Goal: Task Accomplishment & Management: Use online tool/utility

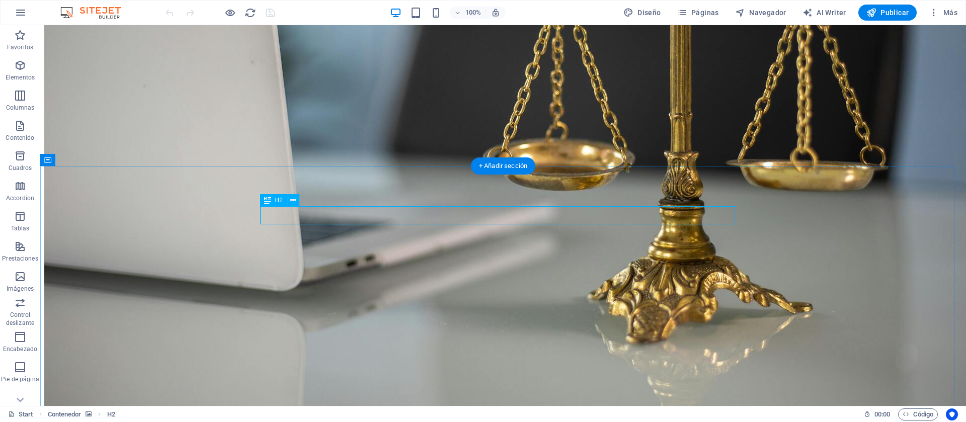
scroll to position [240, 0]
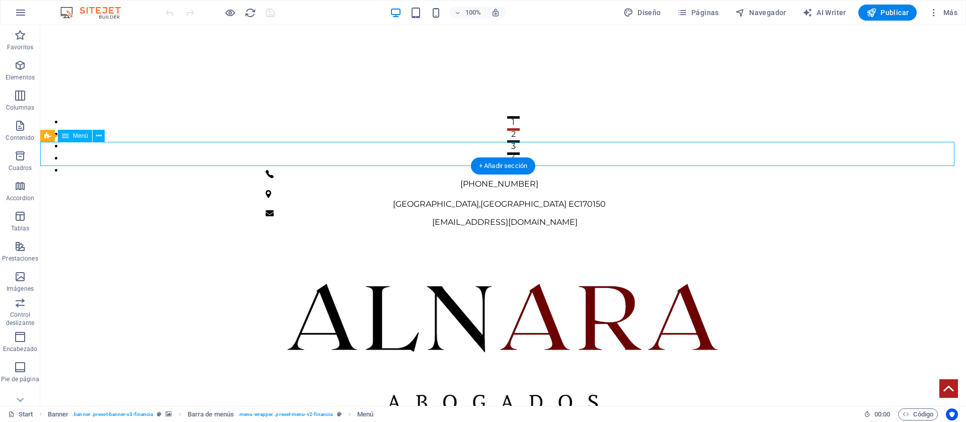
select select
select select "6"
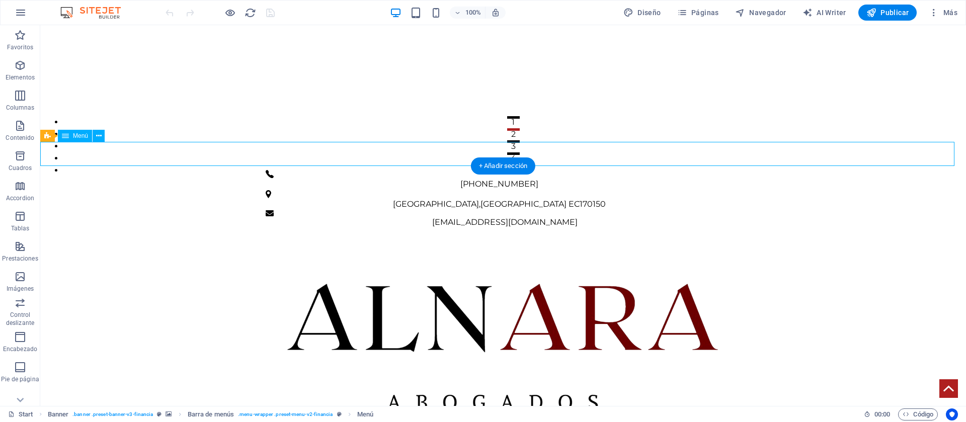
select select
select select "3"
select select
select select "1"
select select
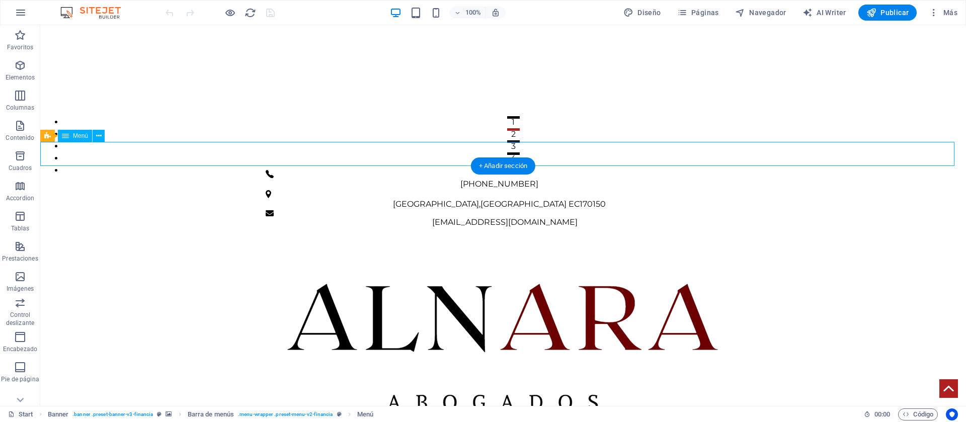
select select "5"
select select
select select "4"
select select "2"
select select
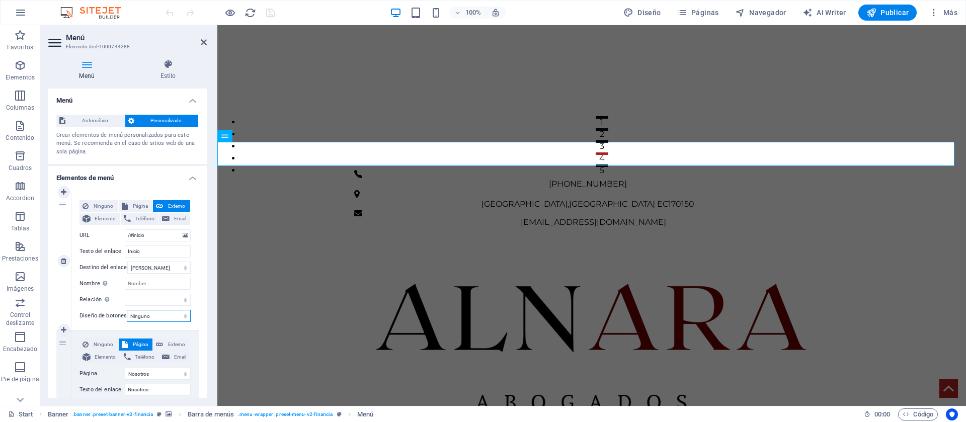
click at [150, 320] on select "Ninguno Predeterminado Principal Secundario" at bounding box center [159, 316] width 64 height 12
select select "default"
click at [127, 310] on select "Ninguno Predeterminado Principal Secundario" at bounding box center [159, 316] width 64 height 12
select select
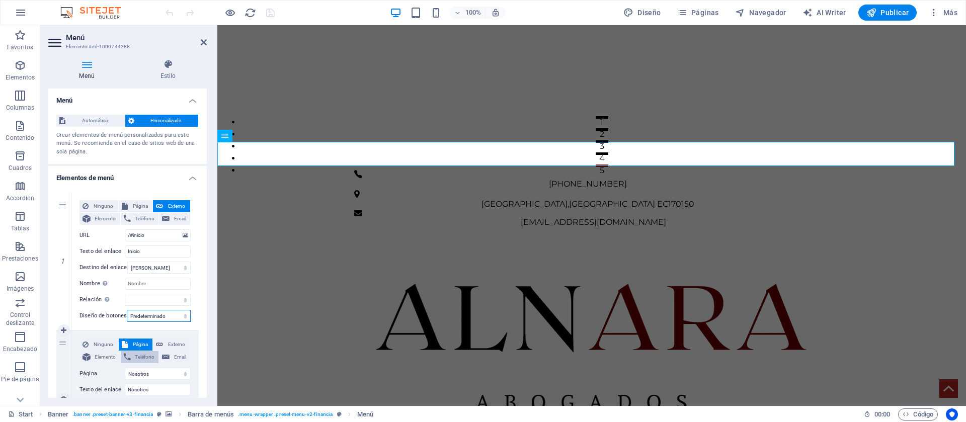
select select
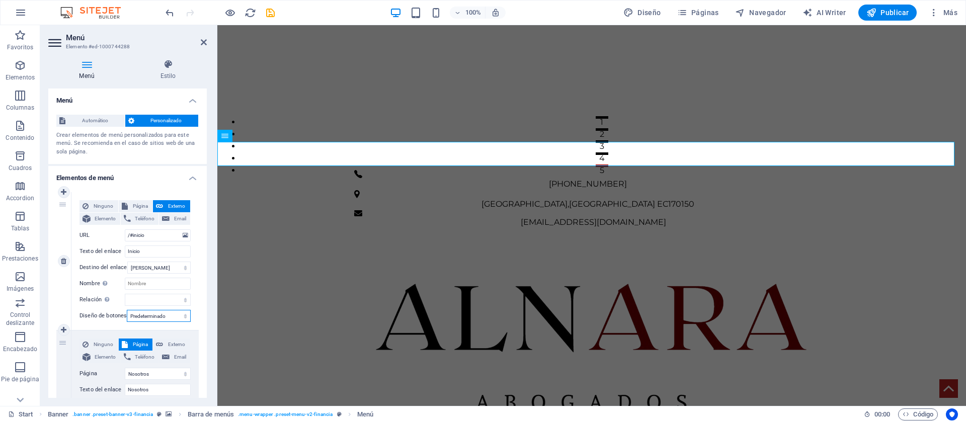
click at [159, 319] on select "Ninguno Predeterminado Principal Secundario" at bounding box center [159, 316] width 64 height 12
select select "primary"
click at [127, 310] on select "Ninguno Predeterminado Principal Secundario" at bounding box center [159, 316] width 64 height 12
select select
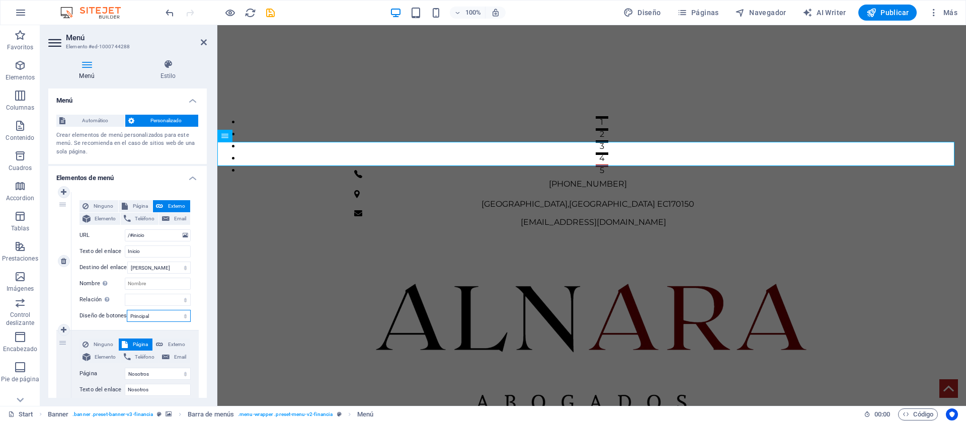
select select
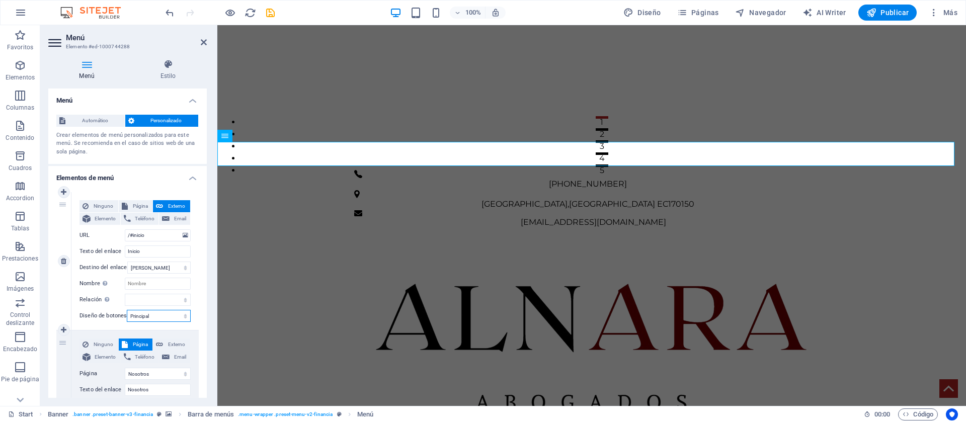
click at [165, 319] on select "Ninguno Predeterminado Principal Secundario" at bounding box center [159, 316] width 64 height 12
select select "secondary"
click at [127, 310] on select "Ninguno Predeterminado Principal Secundario" at bounding box center [159, 316] width 64 height 12
select select
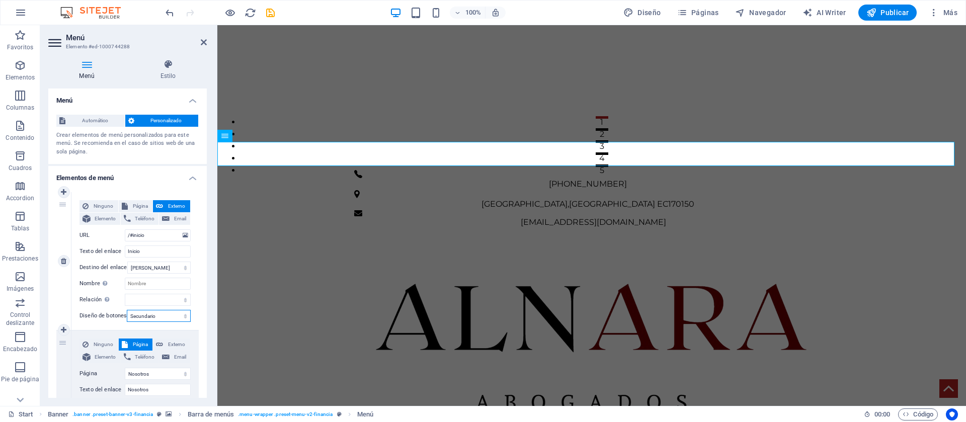
select select
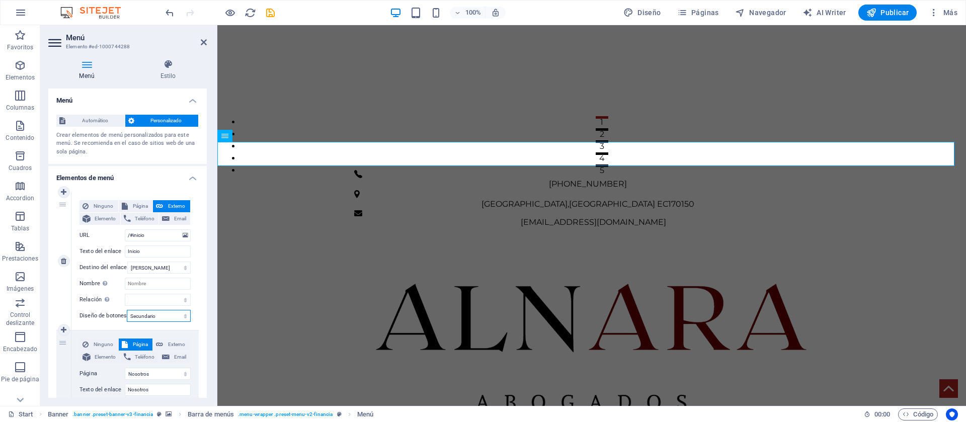
click at [163, 314] on select "Ninguno Predeterminado Principal Secundario" at bounding box center [159, 316] width 64 height 12
click at [224, 136] on icon at bounding box center [224, 136] width 7 height 12
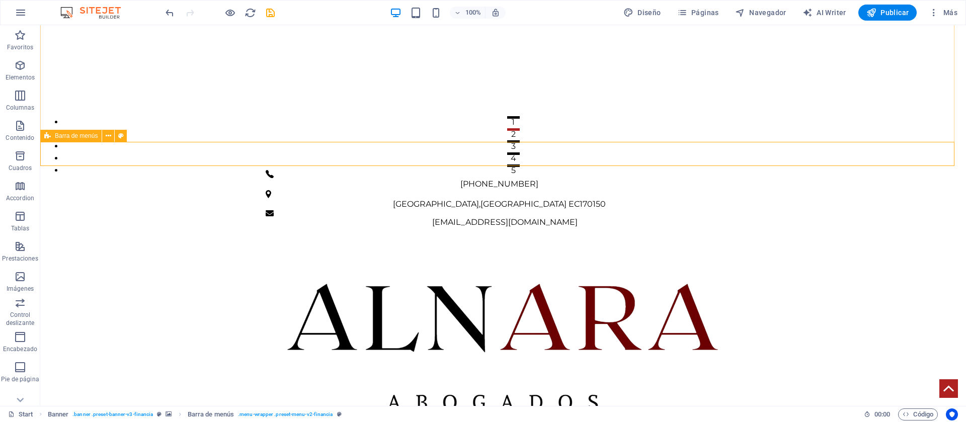
click at [56, 139] on div "Barra de menús" at bounding box center [70, 136] width 61 height 12
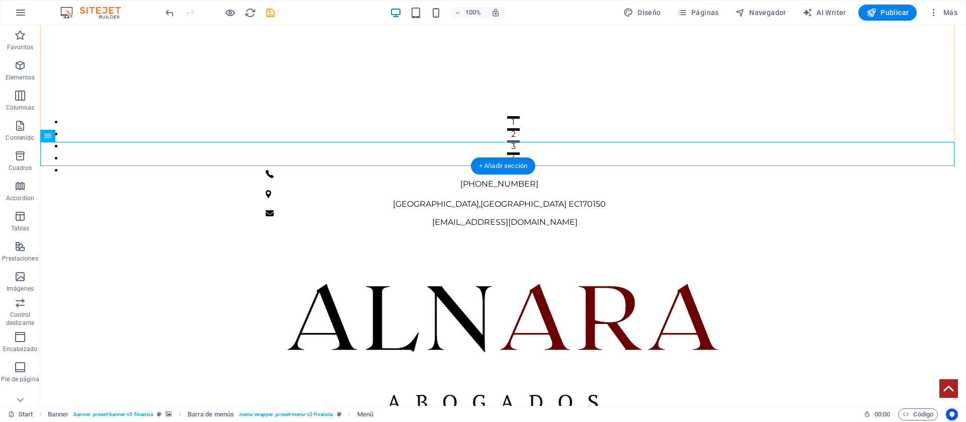
click at [516, 160] on div "+ Añadir sección" at bounding box center [503, 166] width 64 height 17
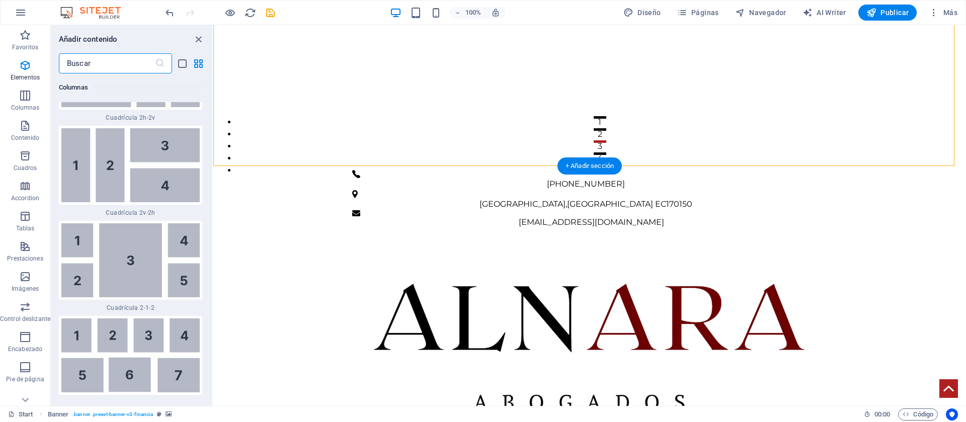
scroll to position [3252, 0]
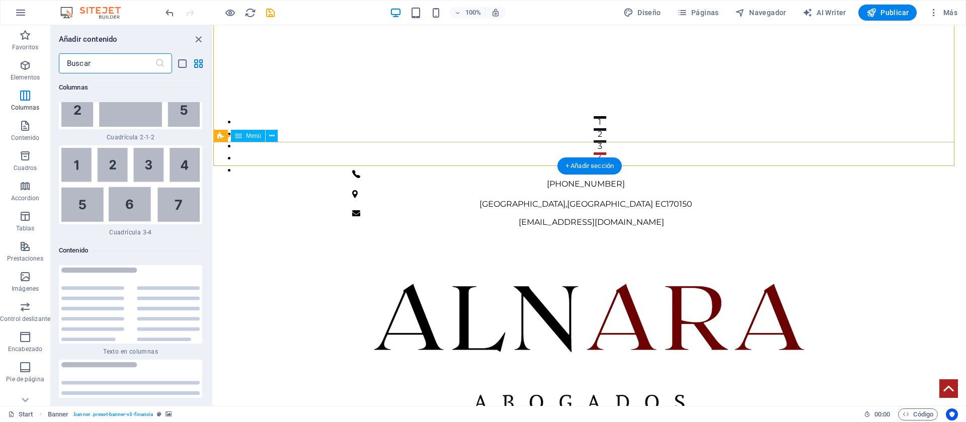
select select
select select "secondary"
select select "6"
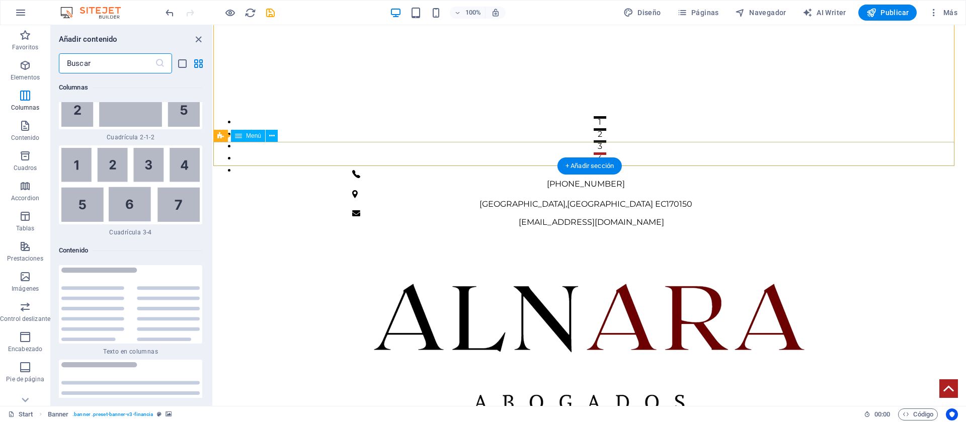
select select
select select "3"
select select
select select "1"
select select
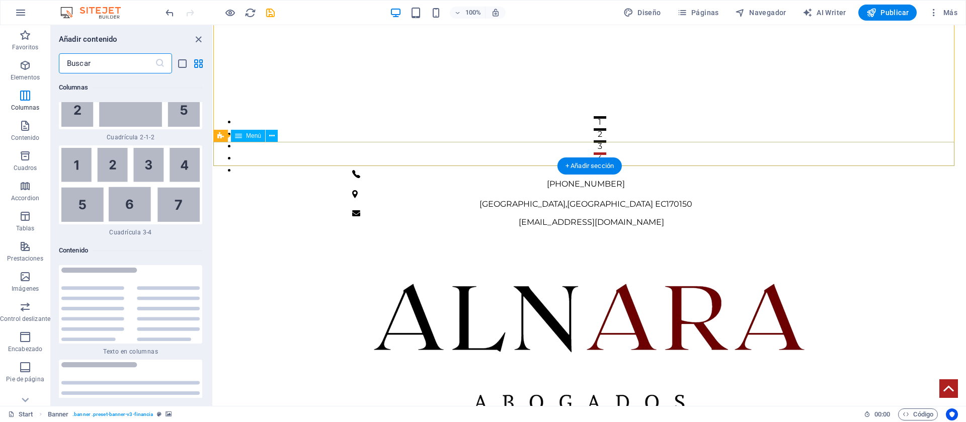
select select "5"
select select
select select "4"
select select "2"
select select
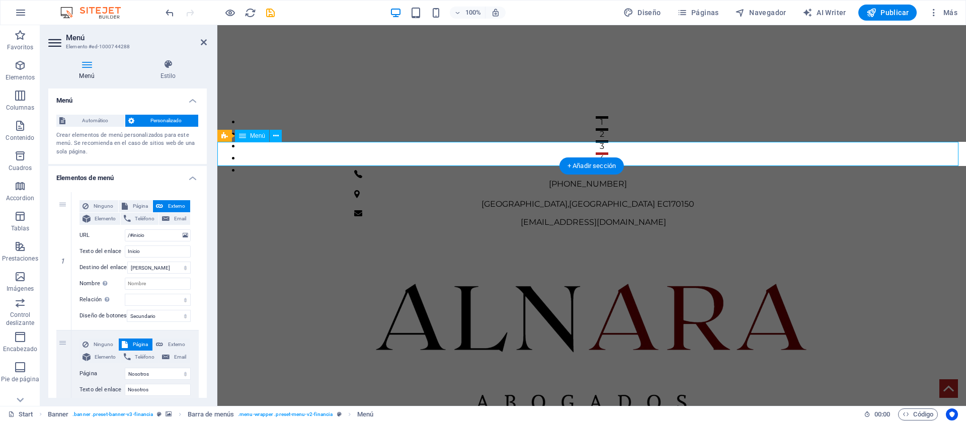
click at [153, 314] on select "Ninguno Predeterminado Principal Secundario" at bounding box center [159, 316] width 64 height 12
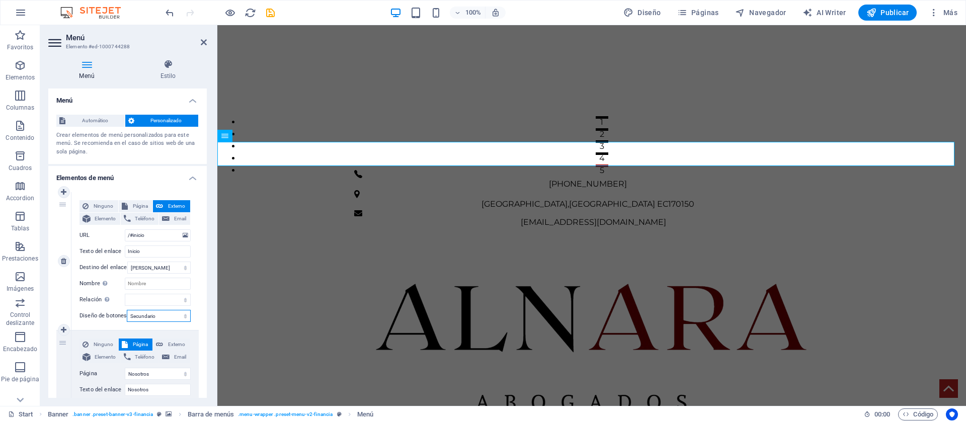
select select "default"
click at [127, 310] on select "Ninguno Predeterminado Principal Secundario" at bounding box center [159, 316] width 64 height 12
select select
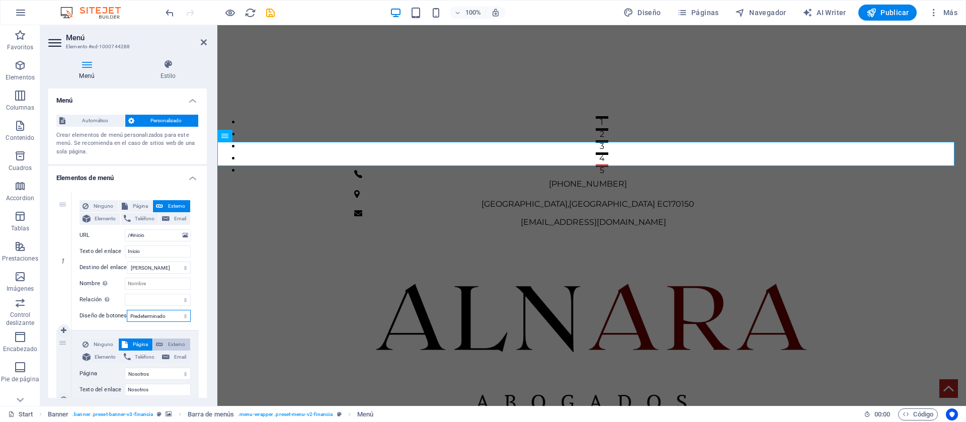
select select
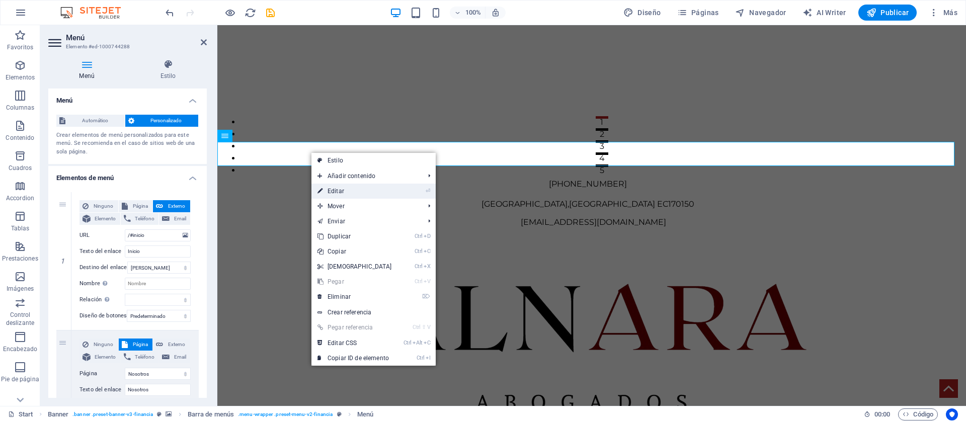
click at [350, 188] on link "⏎ Editar" at bounding box center [355, 191] width 87 height 15
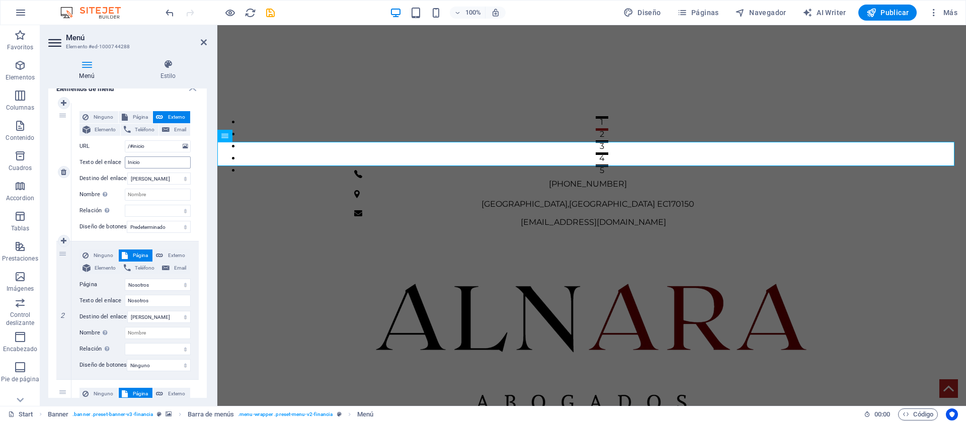
scroll to position [88, 0]
click at [160, 229] on select "Ninguno Predeterminado Principal Secundario" at bounding box center [159, 228] width 64 height 12
select select
click at [127, 222] on select "Ninguno Predeterminado Principal Secundario" at bounding box center [159, 228] width 64 height 12
select select
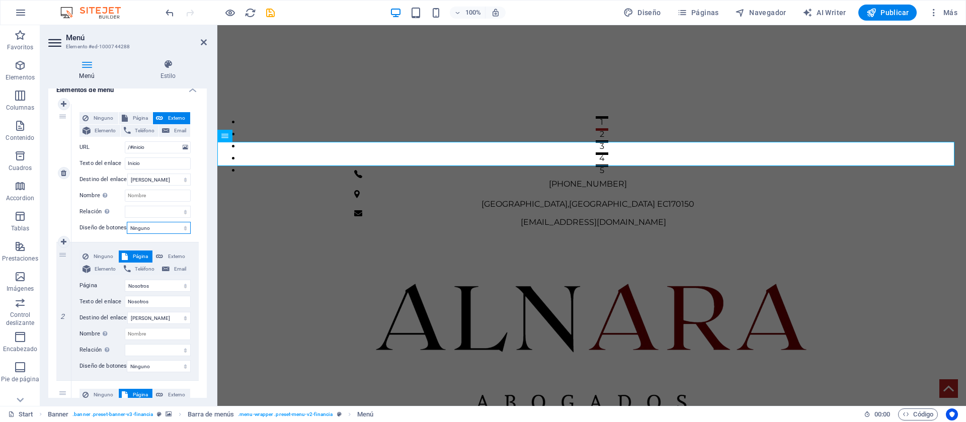
select select
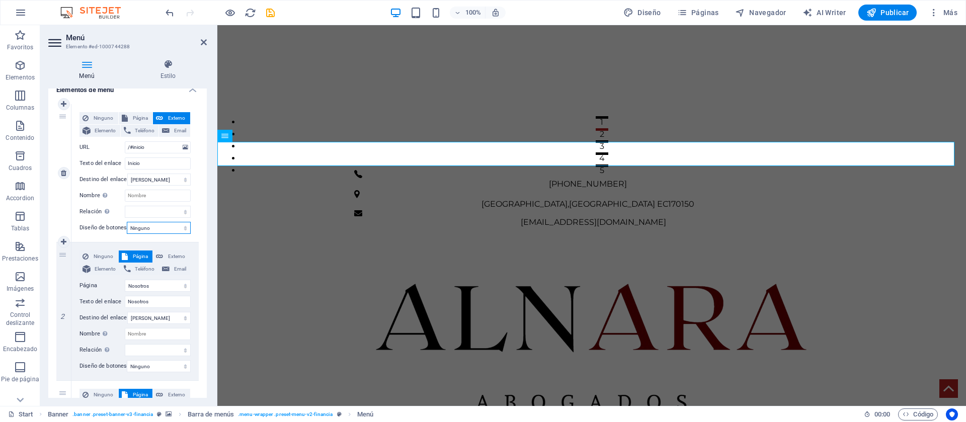
select select
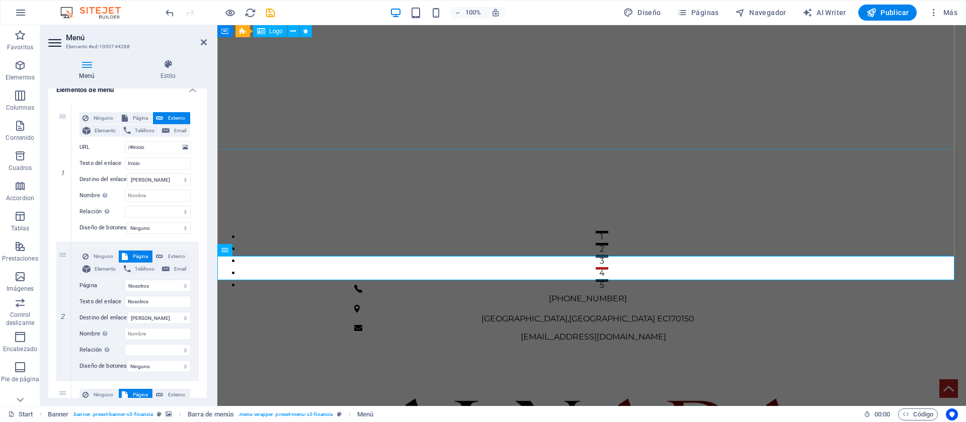
scroll to position [126, 0]
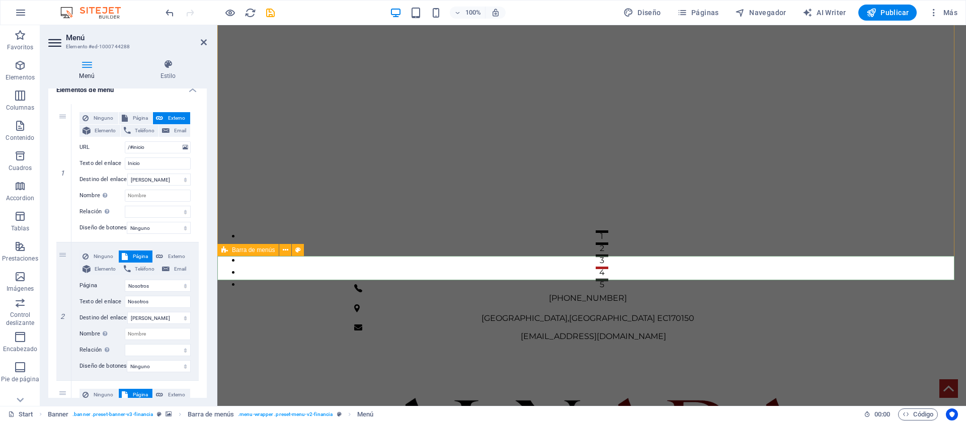
click at [232, 251] on span "Barra de menús" at bounding box center [253, 250] width 43 height 6
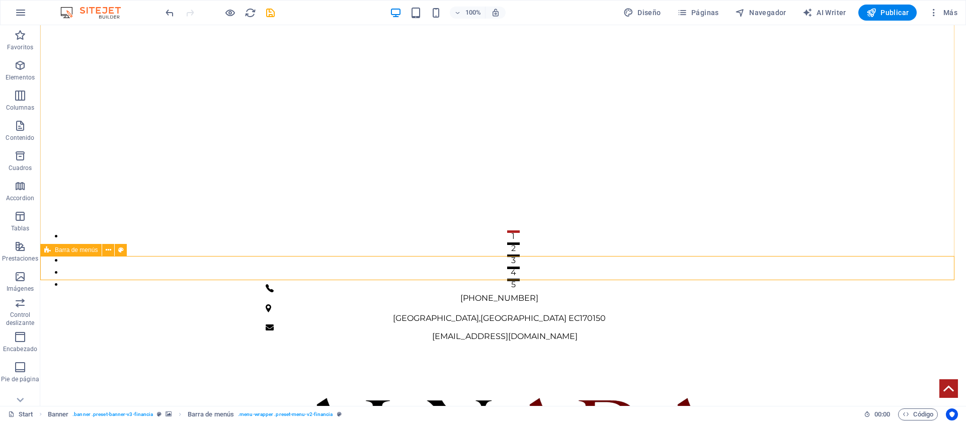
click at [48, 253] on icon at bounding box center [47, 250] width 7 height 12
click at [47, 251] on icon at bounding box center [47, 250] width 7 height 12
click at [109, 252] on icon at bounding box center [109, 250] width 6 height 11
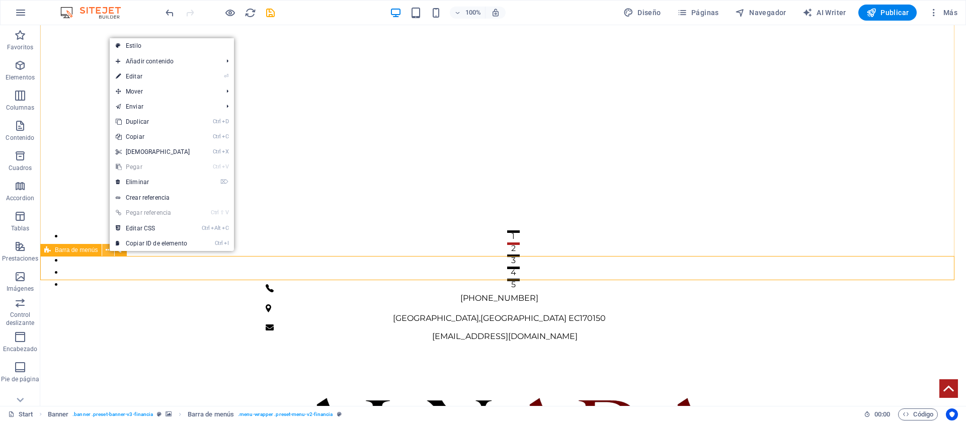
click at [109, 252] on icon at bounding box center [109, 250] width 6 height 11
click at [97, 253] on icon at bounding box center [99, 250] width 6 height 11
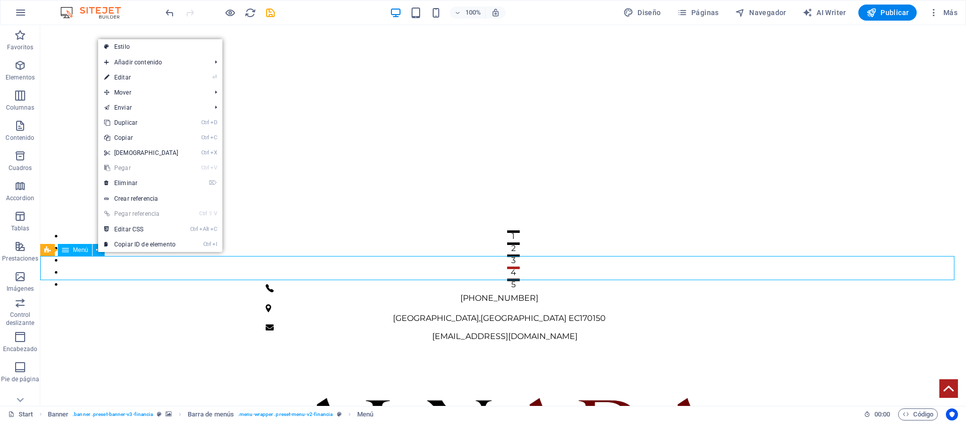
click at [65, 251] on icon at bounding box center [65, 250] width 7 height 12
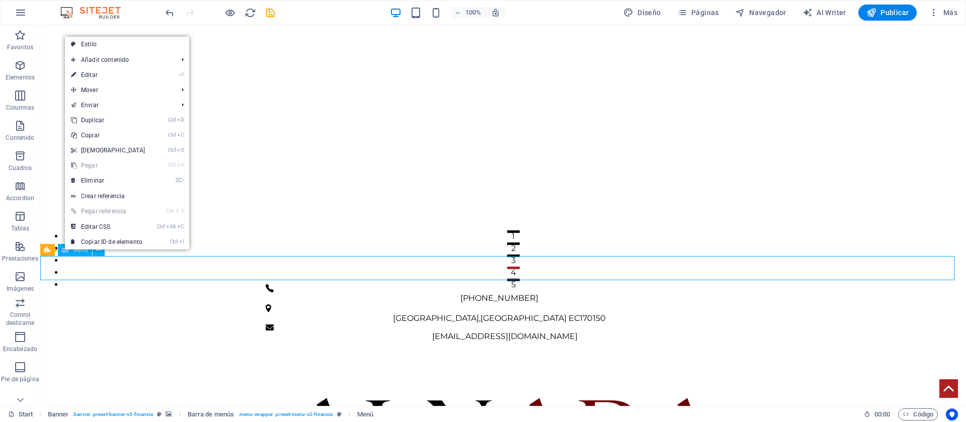
click at [64, 251] on icon at bounding box center [65, 250] width 7 height 12
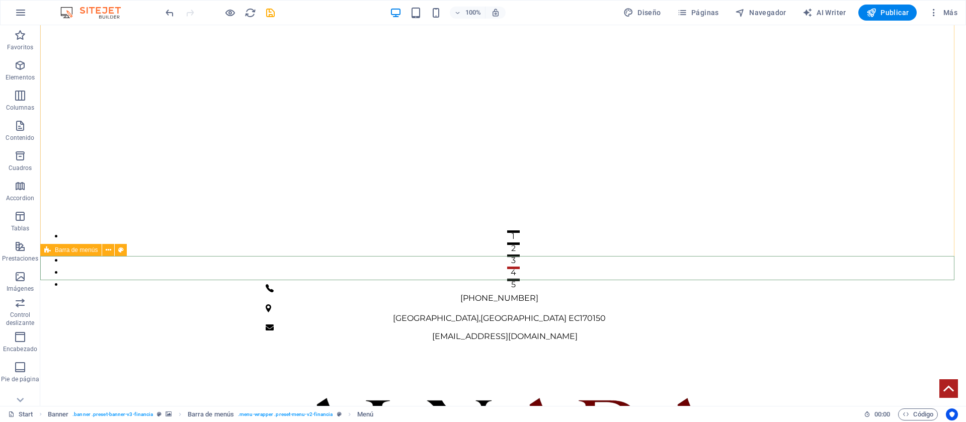
click at [49, 251] on icon at bounding box center [47, 250] width 7 height 12
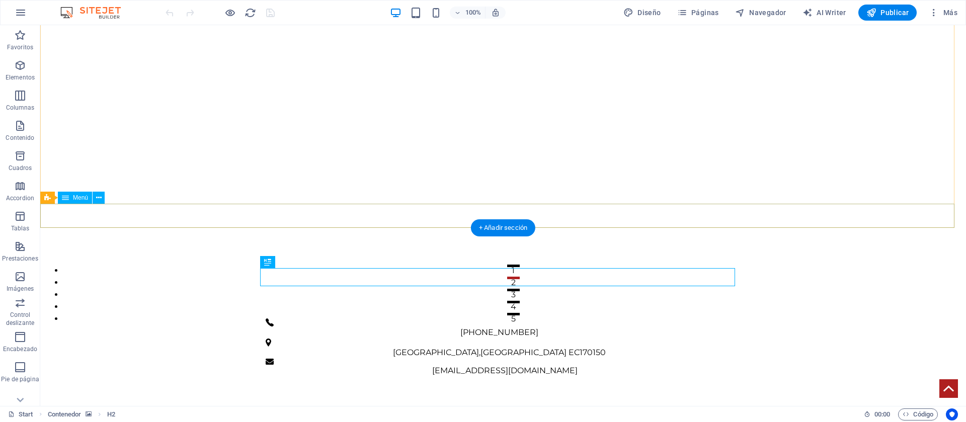
scroll to position [189, 0]
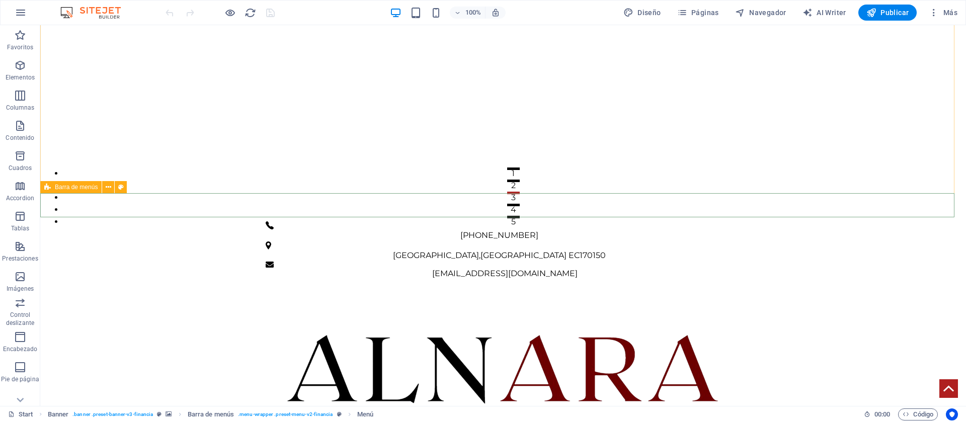
click at [49, 193] on icon at bounding box center [47, 187] width 7 height 12
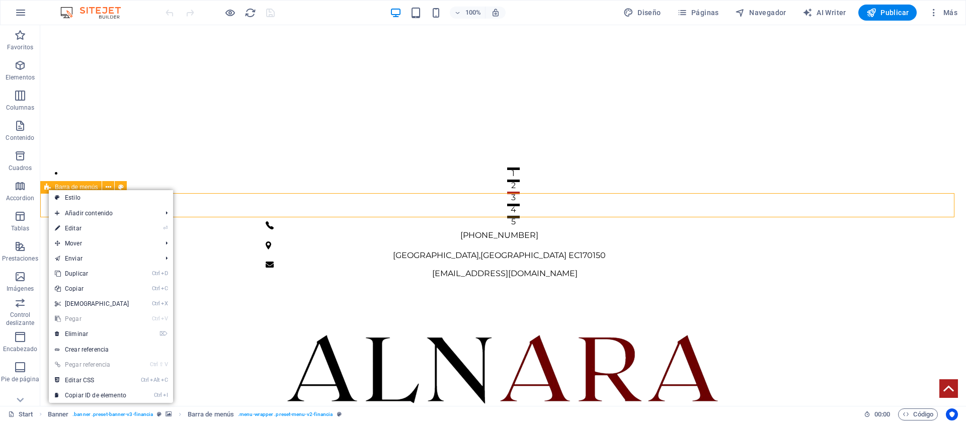
click at [48, 189] on icon at bounding box center [47, 187] width 7 height 12
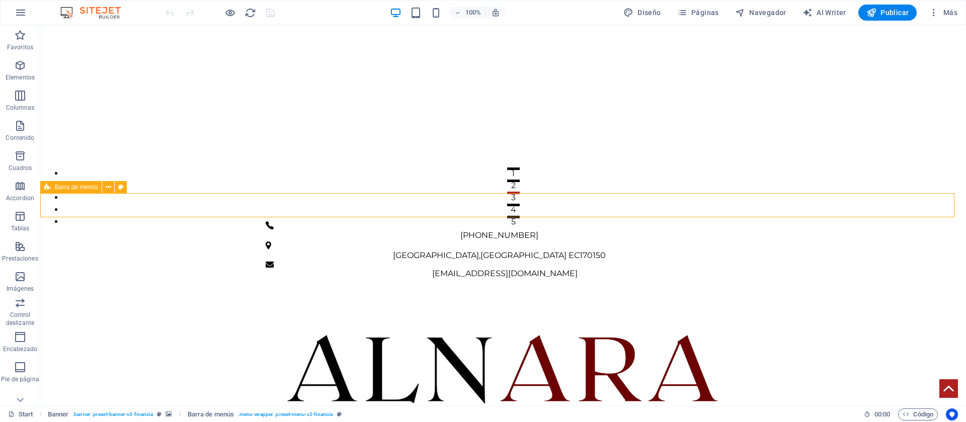
click at [48, 189] on icon at bounding box center [47, 187] width 7 height 12
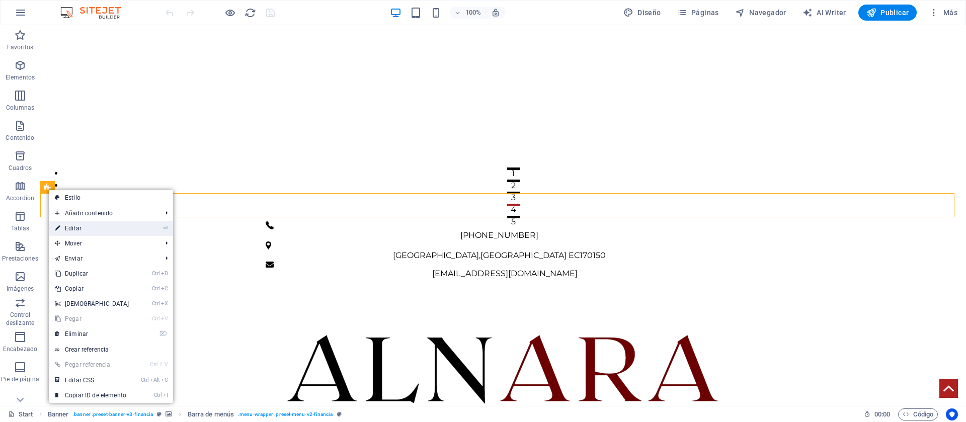
click at [84, 232] on link "⏎ Editar" at bounding box center [92, 228] width 87 height 15
select select "banner"
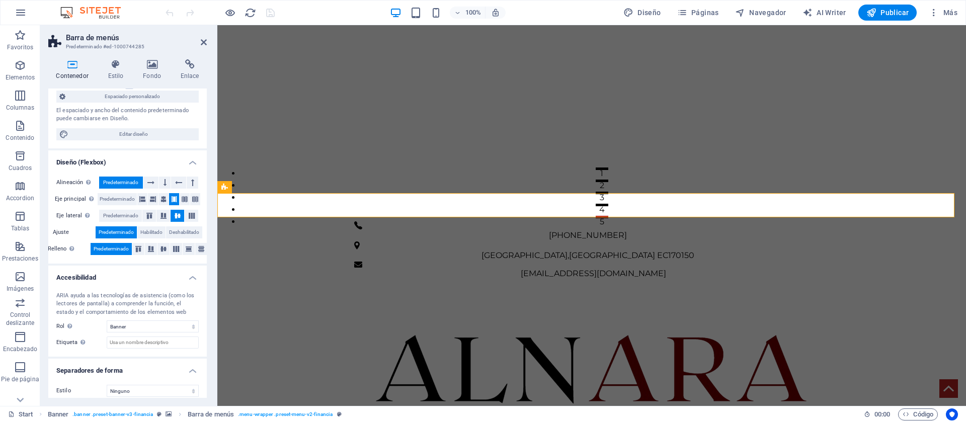
scroll to position [93, 0]
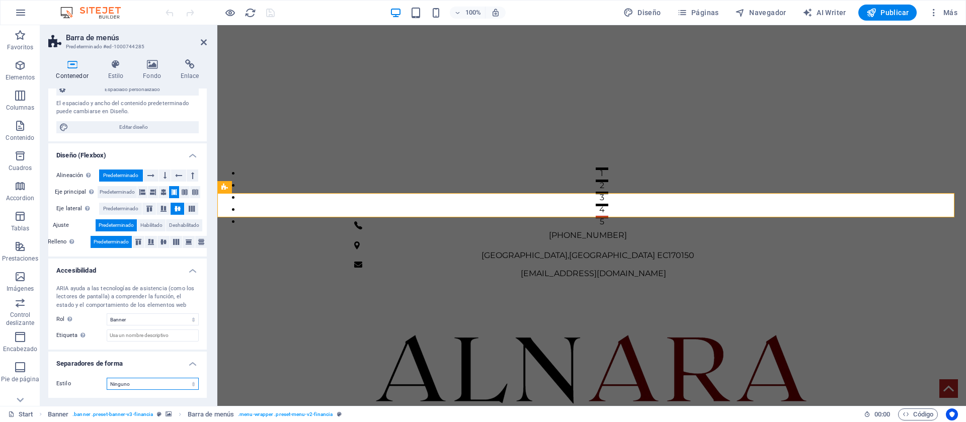
click at [140, 380] on select "Ninguno Triángulo Cuadrado Diagonal Polígono 1 Polígono 2 Zigzag Múltiples zigz…" at bounding box center [153, 384] width 92 height 12
select select "triangle"
click at [107, 378] on select "Ninguno Triángulo Cuadrado Diagonal Polígono 1 Polígono 2 Zigzag Múltiples zigz…" at bounding box center [153, 384] width 92 height 12
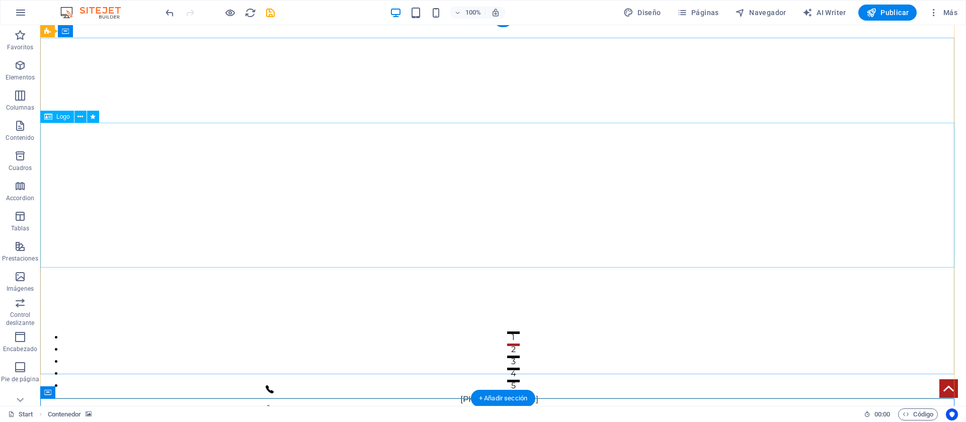
scroll to position [0, 0]
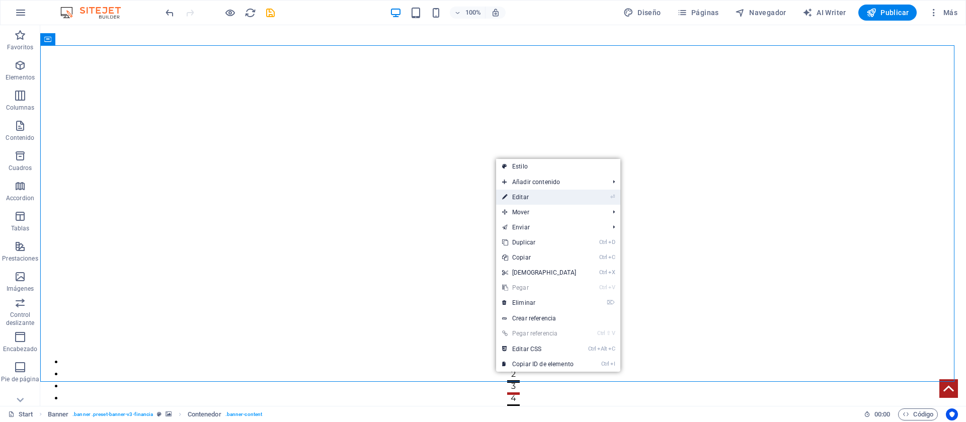
click at [549, 196] on link "⏎ Editar" at bounding box center [539, 197] width 87 height 15
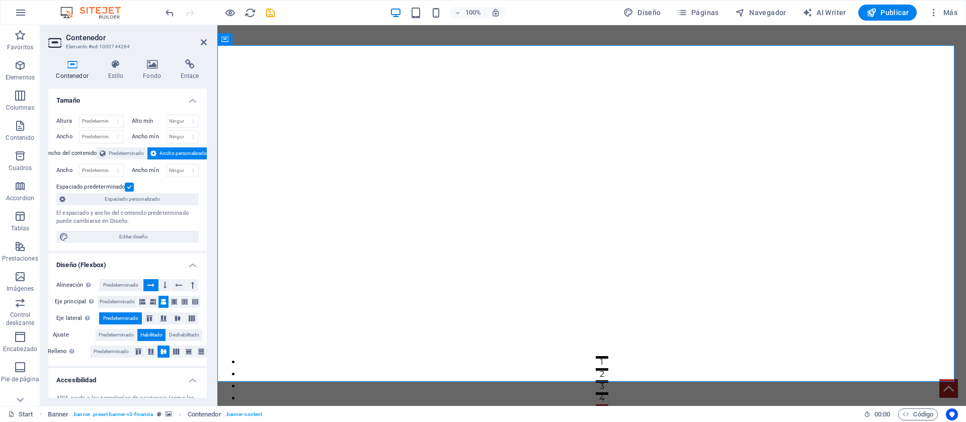
scroll to position [110, 0]
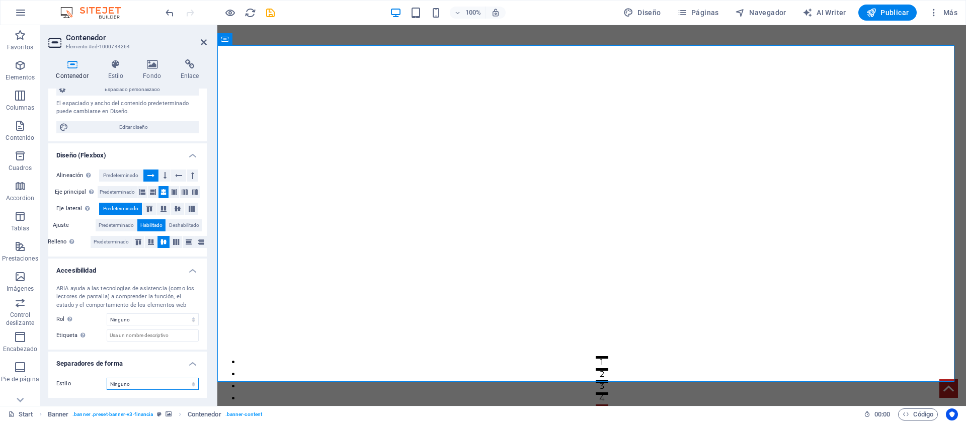
click at [155, 378] on select "Ninguno Triángulo Cuadrado Diagonal Polígono 1 Polígono 2 Zigzag Múltiples zigz…" at bounding box center [153, 384] width 92 height 12
click at [107, 378] on select "Ninguno Triángulo Cuadrado Diagonal Polígono 1 Polígono 2 Zigzag Múltiples zigz…" at bounding box center [153, 384] width 92 height 12
click at [146, 379] on select "Ninguno Triángulo Cuadrado Diagonal Polígono 1 Polígono 2 Zigzag Múltiples zigz…" at bounding box center [153, 384] width 92 height 12
click at [107, 378] on select "Ninguno Triángulo Cuadrado Diagonal Polígono 1 Polígono 2 Zigzag Múltiples zigz…" at bounding box center [153, 384] width 92 height 12
click at [155, 381] on select "Ninguno Triángulo Cuadrado Diagonal Polígono 1 Polígono 2 Zigzag Múltiples zigz…" at bounding box center [153, 384] width 92 height 12
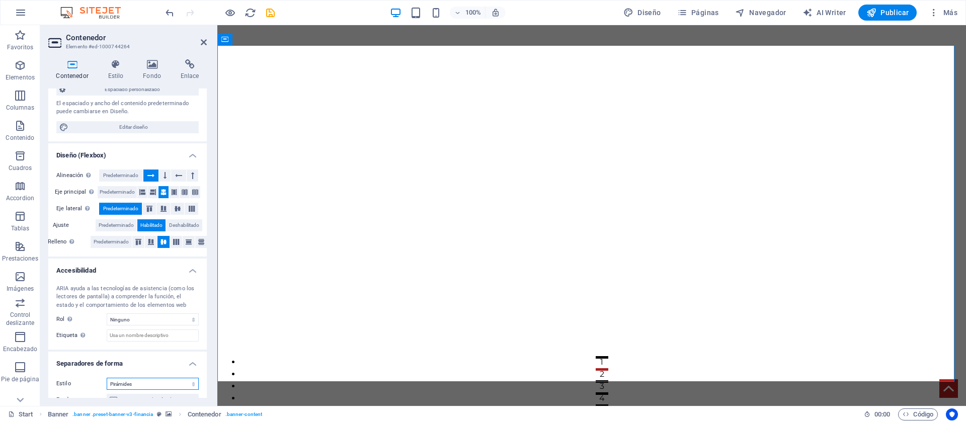
click at [107, 378] on select "Ninguno Triángulo Cuadrado Diagonal Polígono 1 Polígono 2 Zigzag Múltiples zigz…" at bounding box center [153, 384] width 92 height 12
click at [166, 381] on select "Ninguno Triángulo Cuadrado Diagonal Polígono 1 Polígono 2 Zigzag Múltiples zigz…" at bounding box center [153, 384] width 92 height 12
click at [107, 378] on select "Ninguno Triángulo Cuadrado Diagonal Polígono 1 Polígono 2 Zigzag Múltiples zigz…" at bounding box center [153, 384] width 92 height 12
click at [157, 382] on select "Ninguno Triángulo Cuadrado Diagonal Polígono 1 Polígono 2 Zigzag Múltiples zigz…" at bounding box center [153, 384] width 92 height 12
select select "none"
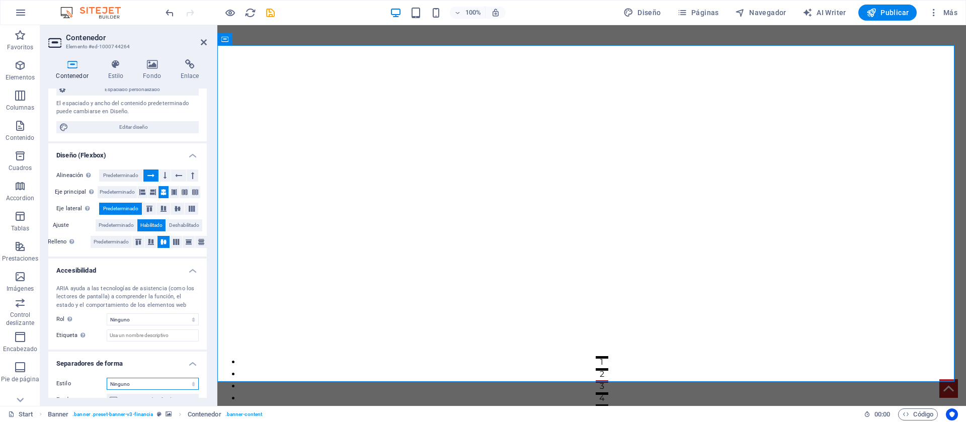
click at [107, 378] on select "Ninguno Triángulo Cuadrado Diagonal Polígono 1 Polígono 2 Zigzag Múltiples zigz…" at bounding box center [153, 384] width 92 height 12
click at [143, 316] on select "Ninguno Alert Article Banner Comment Complementary Dialog Encabezado Marquee Pi…" at bounding box center [153, 320] width 92 height 12
click at [107, 314] on select "Ninguno Alert Article Banner Comment Complementary Dialog Encabezado Marquee Pi…" at bounding box center [153, 320] width 92 height 12
click at [136, 321] on select "Ninguno Alert Article Banner Comment Complementary Dialog Encabezado Marquee Pi…" at bounding box center [153, 320] width 92 height 12
click at [107, 314] on select "Ninguno Alert Article Banner Comment Complementary Dialog Encabezado Marquee Pi…" at bounding box center [153, 320] width 92 height 12
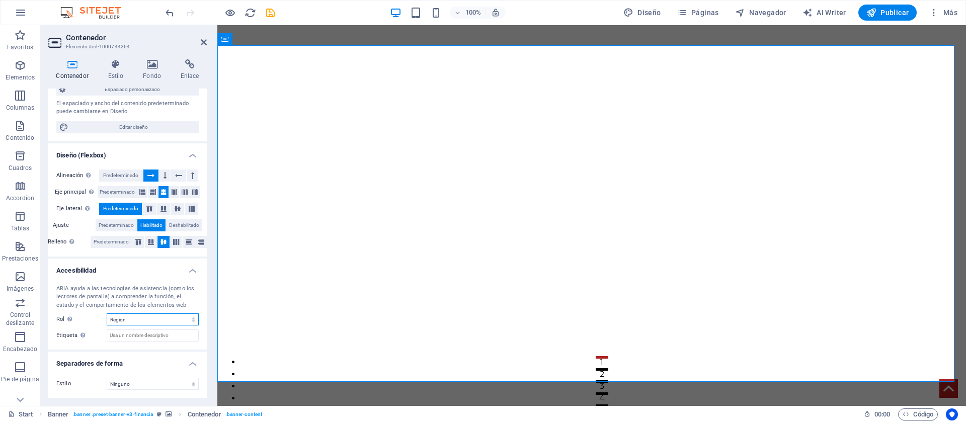
click at [138, 317] on select "Ninguno Alert Article Banner Comment Complementary Dialog Encabezado Marquee Pi…" at bounding box center [153, 320] width 92 height 12
select select "none"
click at [107, 314] on select "Ninguno Alert Article Banner Comment Complementary Dialog Encabezado Marquee Pi…" at bounding box center [153, 320] width 92 height 12
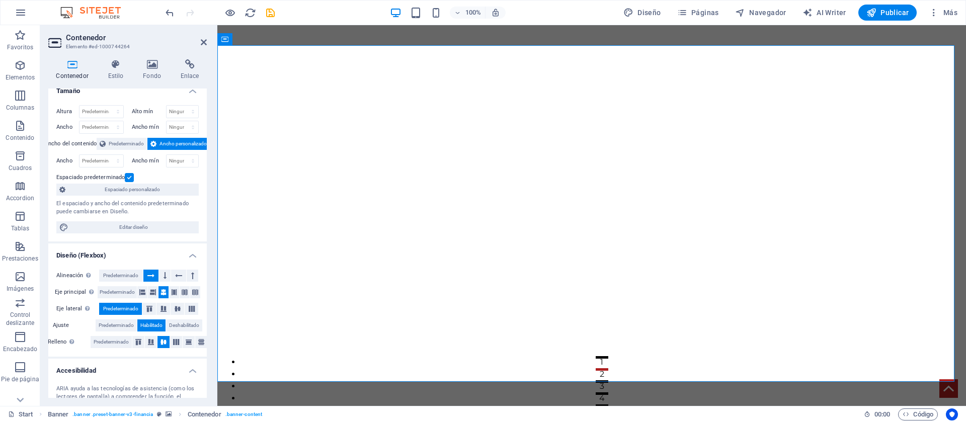
scroll to position [0, 0]
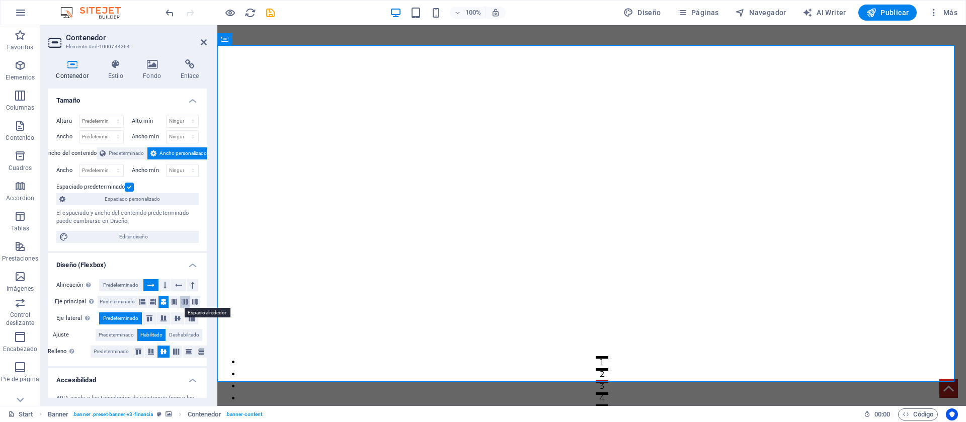
click at [185, 300] on icon at bounding box center [185, 302] width 6 height 12
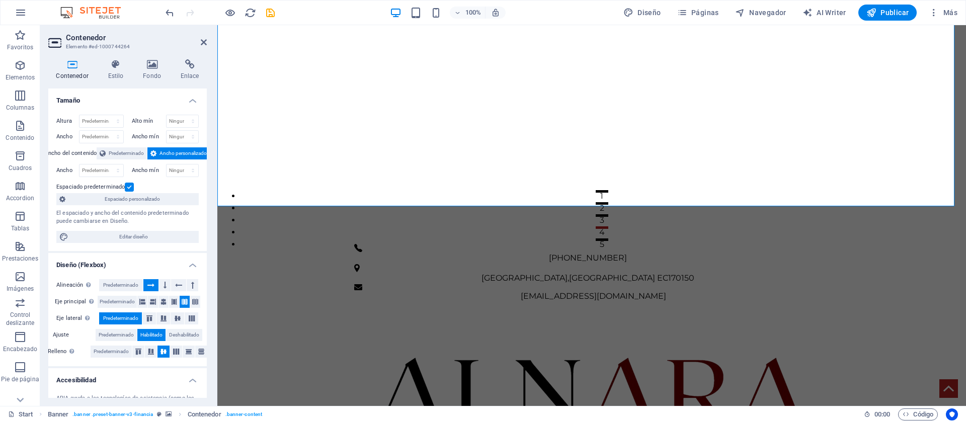
scroll to position [176, 0]
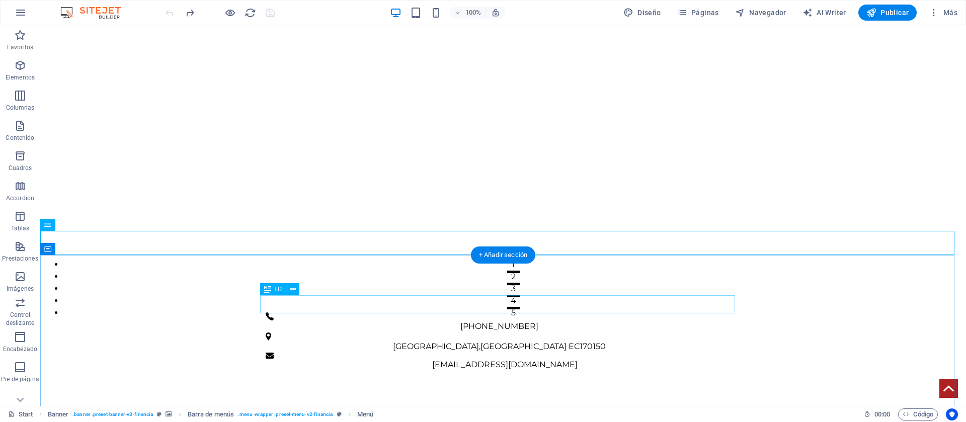
scroll to position [151, 0]
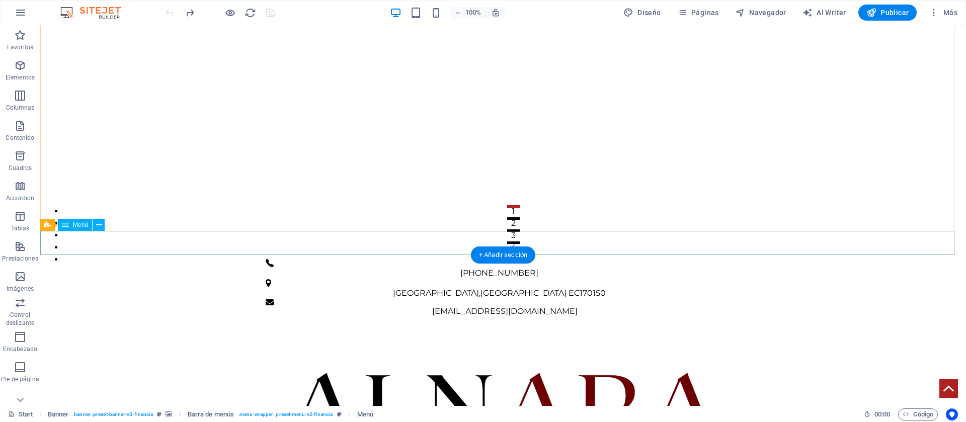
click at [49, 224] on icon at bounding box center [47, 225] width 7 height 12
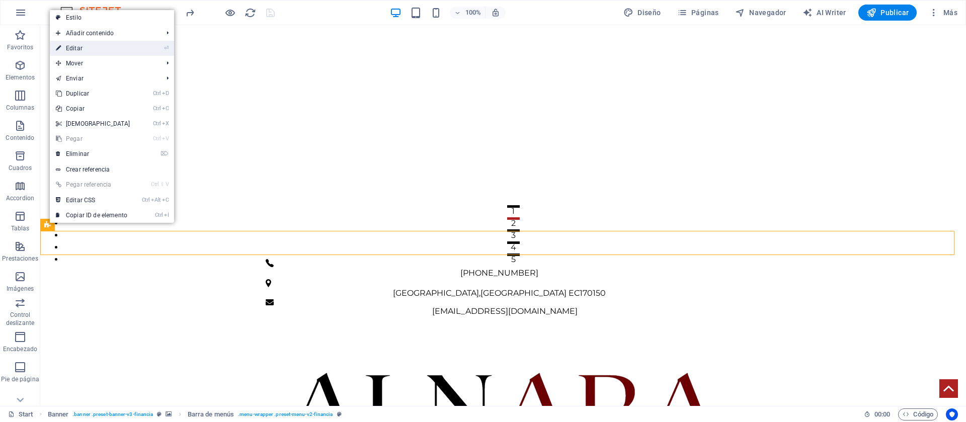
click at [79, 45] on link "⏎ Editar" at bounding box center [93, 48] width 87 height 15
select select "banner"
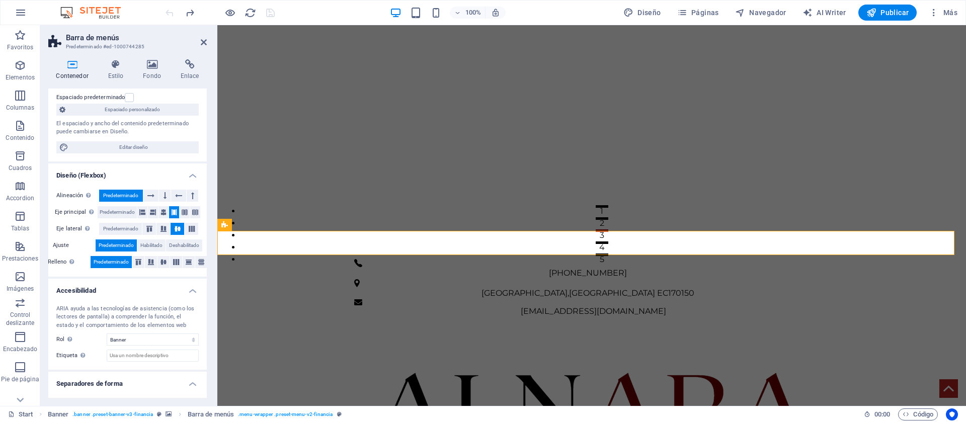
scroll to position [93, 0]
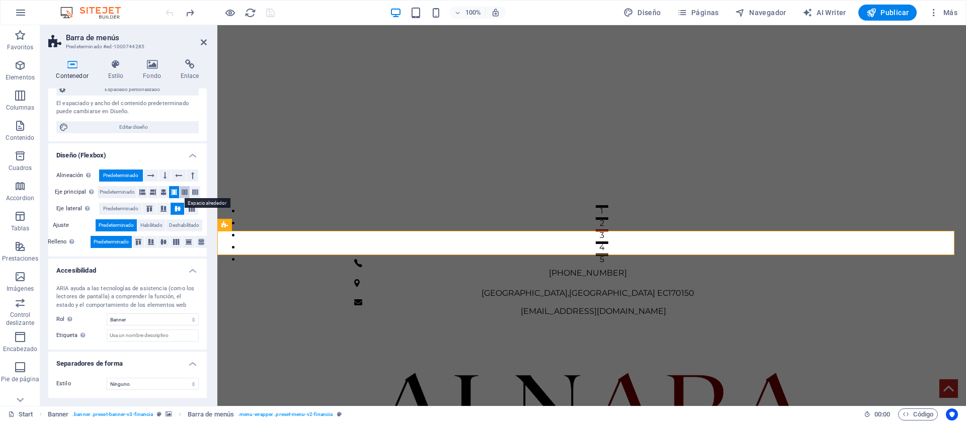
click at [185, 195] on icon at bounding box center [185, 192] width 6 height 12
click at [199, 194] on button at bounding box center [195, 192] width 10 height 12
click at [164, 190] on icon at bounding box center [164, 192] width 6 height 12
click at [148, 190] on button at bounding box center [153, 192] width 10 height 12
click at [169, 191] on button at bounding box center [174, 192] width 10 height 12
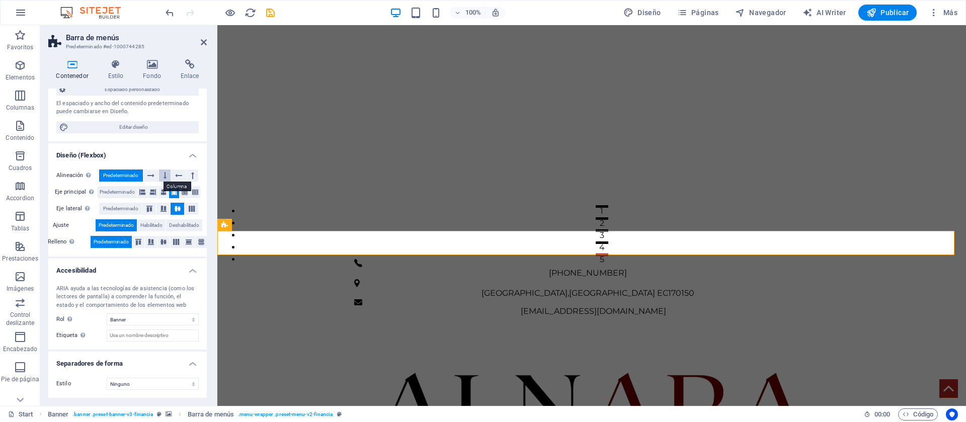
click at [159, 177] on button at bounding box center [165, 176] width 12 height 12
click at [147, 175] on icon at bounding box center [150, 176] width 7 height 12
click at [150, 223] on span "Habilitado" at bounding box center [151, 225] width 22 height 12
click at [109, 223] on span "Predeterminado" at bounding box center [116, 225] width 35 height 12
click at [177, 242] on icon at bounding box center [176, 242] width 6 height 12
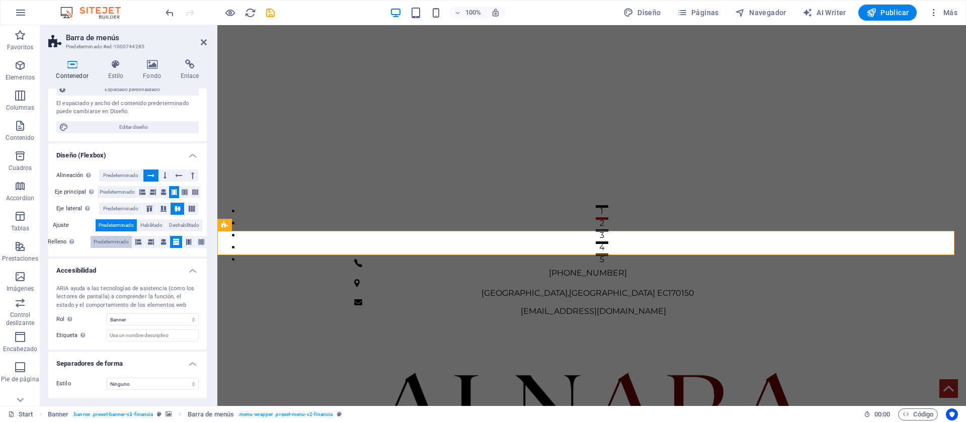
click at [126, 243] on span "Predeterminado" at bounding box center [111, 242] width 35 height 12
click at [928, 417] on span "Código" at bounding box center [918, 415] width 31 height 12
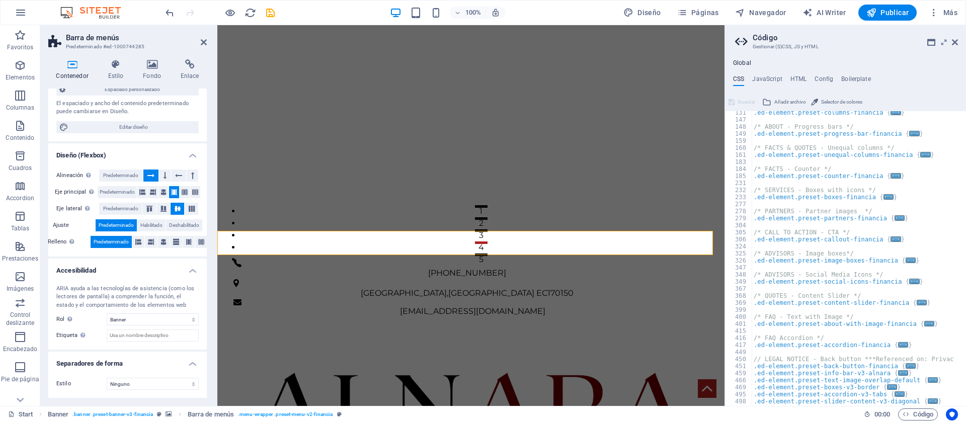
scroll to position [456, 0]
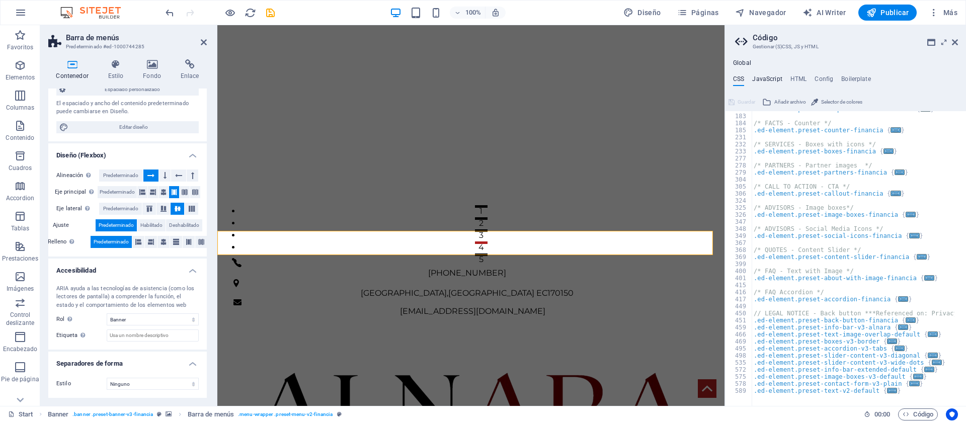
click at [772, 76] on h4 "JavaScript" at bounding box center [767, 80] width 30 height 11
type textarea "/* JS for preset "Menu V2" */"
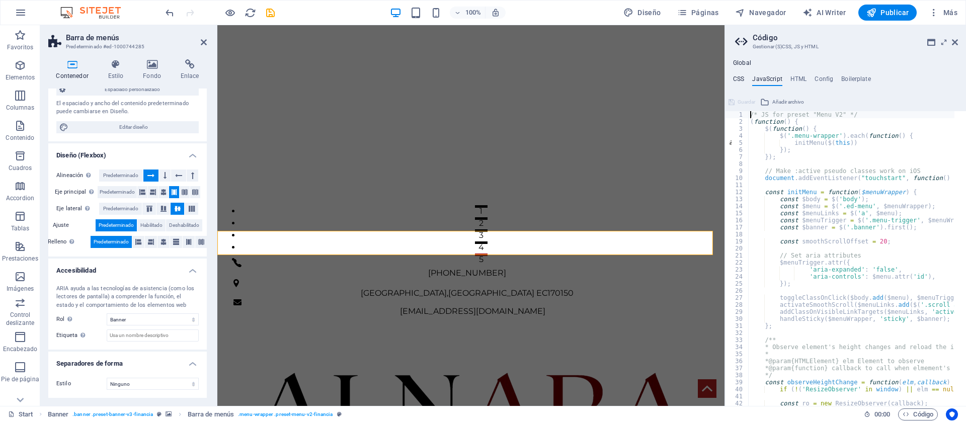
click at [741, 77] on h4 "CSS" at bounding box center [738, 80] width 11 height 11
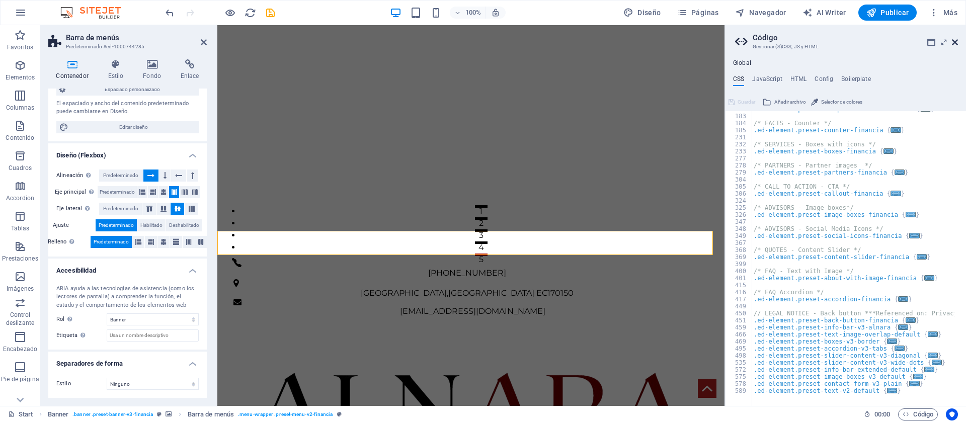
click at [954, 39] on icon at bounding box center [955, 42] width 6 height 8
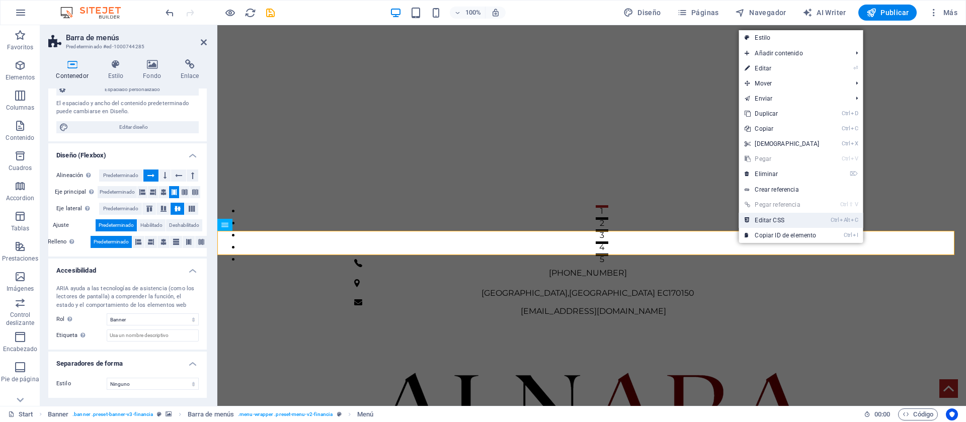
click at [830, 223] on li "Ctrl Alt C Editar CSS" at bounding box center [801, 220] width 124 height 15
click at [767, 216] on link "Ctrl Alt C Editar CSS" at bounding box center [782, 220] width 87 height 15
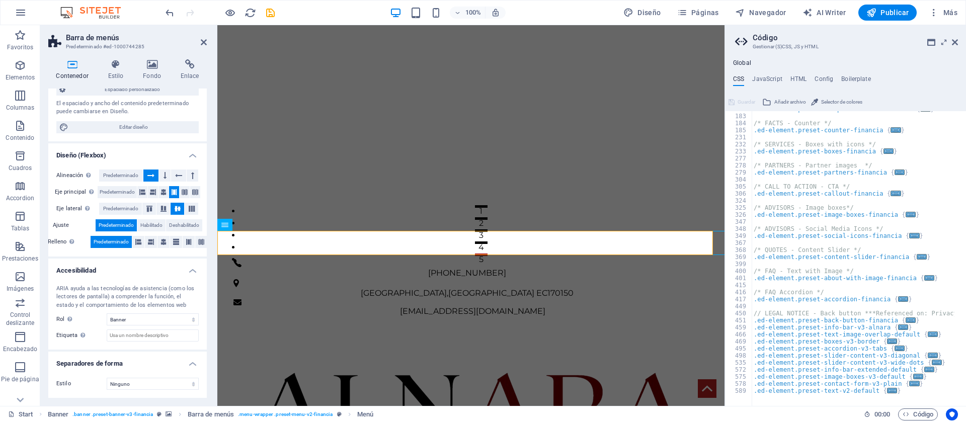
click at [785, 147] on div ".ed-element.preset-unequal-columns-financia { ... } /* FACTS - Counter */ .ed-e…" at bounding box center [903, 254] width 302 height 297
click at [884, 149] on span "..." at bounding box center [889, 151] width 10 height 6
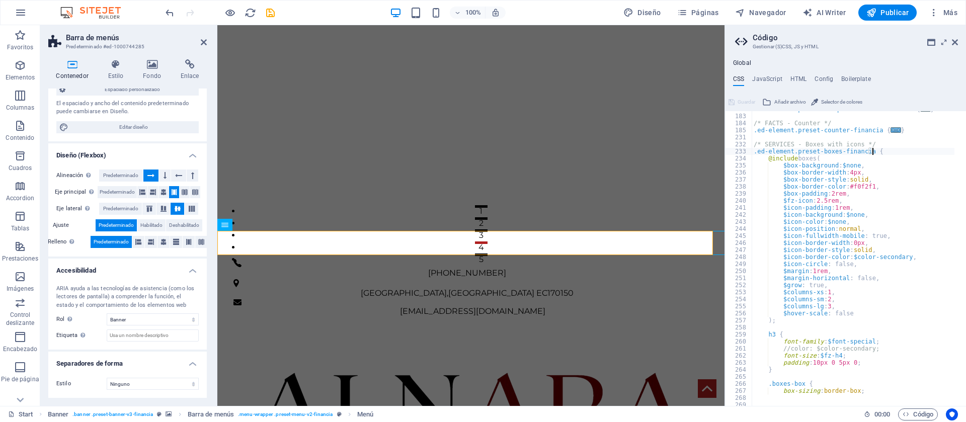
click at [850, 229] on div ".ed-element.preset-unequal-columns-financia { ... } /* FACTS - Counter */ .ed-e…" at bounding box center [903, 254] width 302 height 297
click at [857, 229] on div ".ed-element.preset-unequal-columns-financia { ... } /* FACTS - Counter */ .ed-e…" at bounding box center [903, 254] width 302 height 297
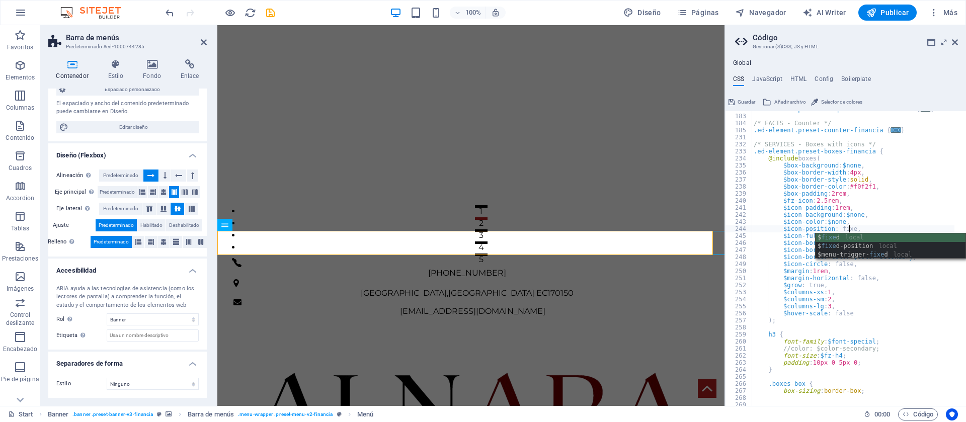
scroll to position [0, 10]
click at [873, 246] on div "$ fixed local $ fixed -position local $menu-trigger- fixed local" at bounding box center [891, 255] width 150 height 43
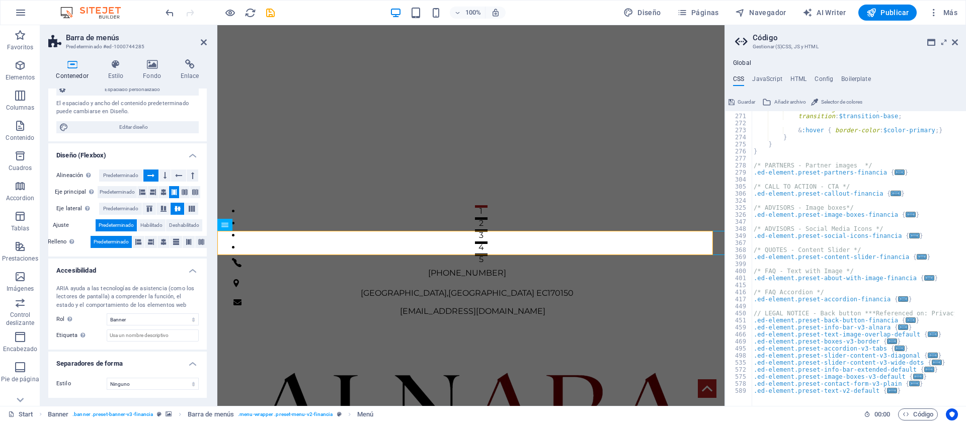
scroll to position [759, 0]
type textarea "$icon-position: $fixed-position,"
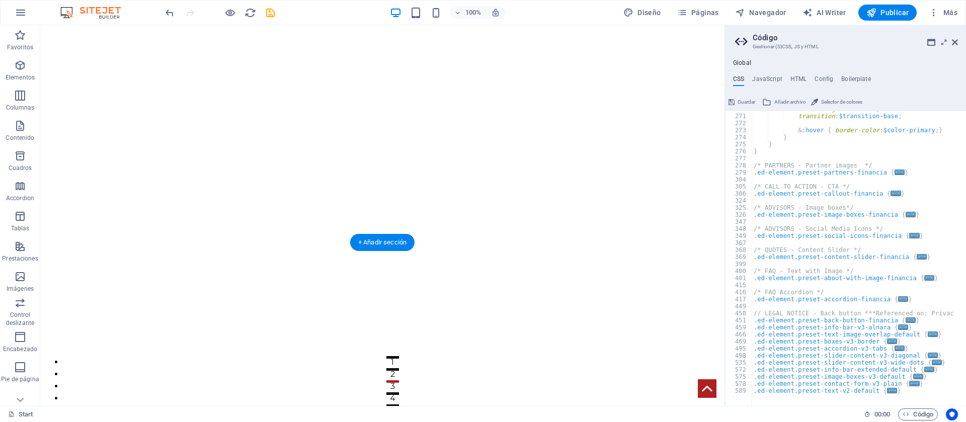
scroll to position [164, 0]
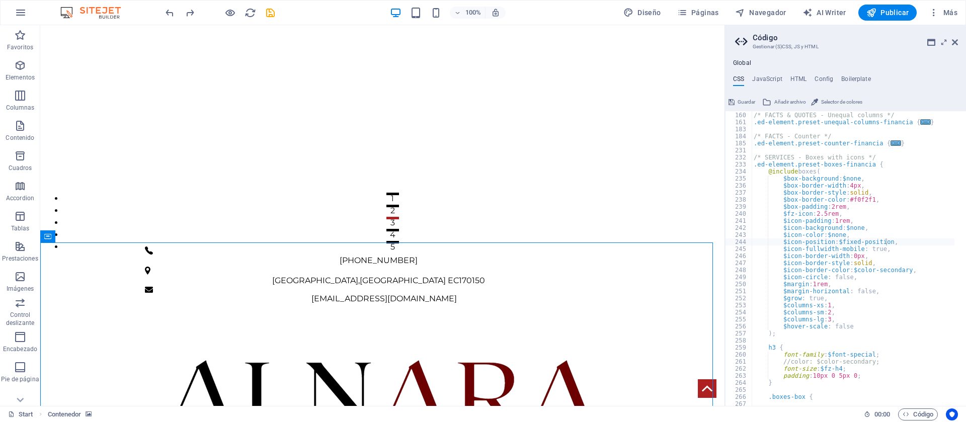
scroll to position [443, 0]
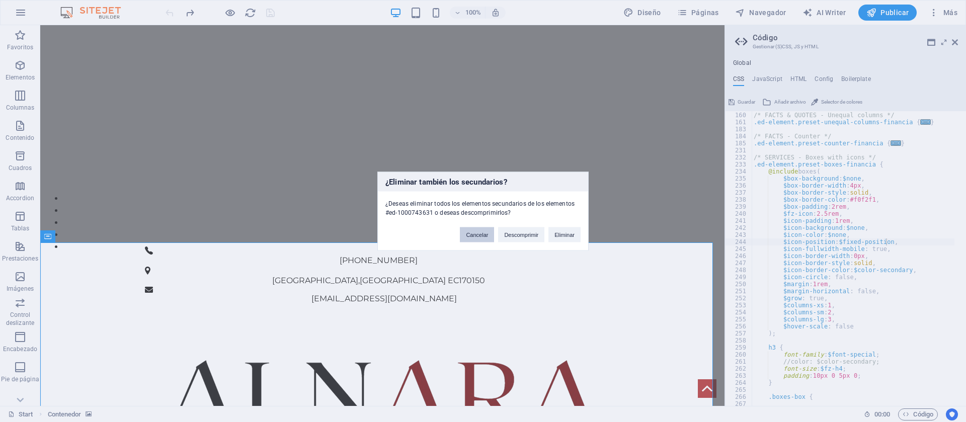
click at [473, 237] on button "Cancelar" at bounding box center [477, 234] width 34 height 15
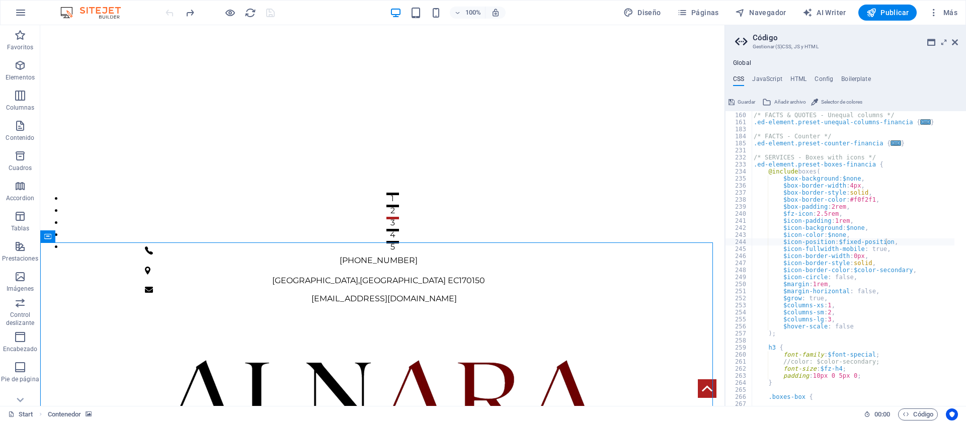
click at [885, 240] on div "/* FACTS & QUOTES - Unequal columns */ .ed-element.preset-unequal-columns-finan…" at bounding box center [903, 253] width 302 height 297
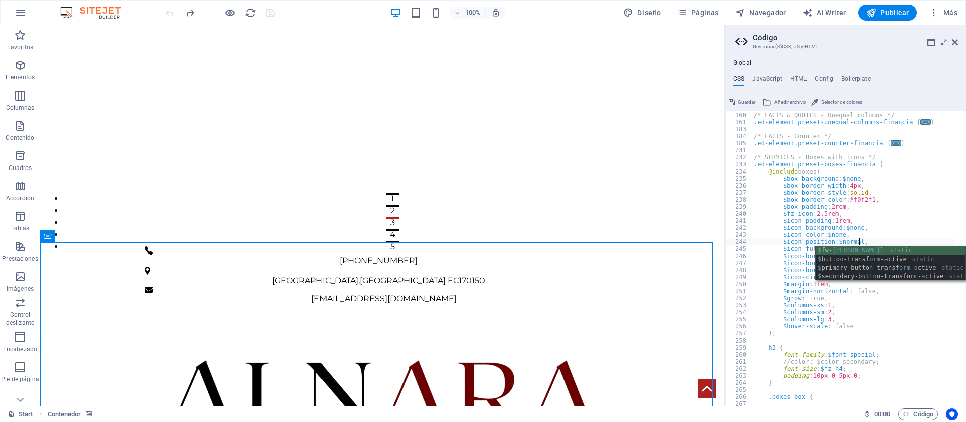
scroll to position [0, 11]
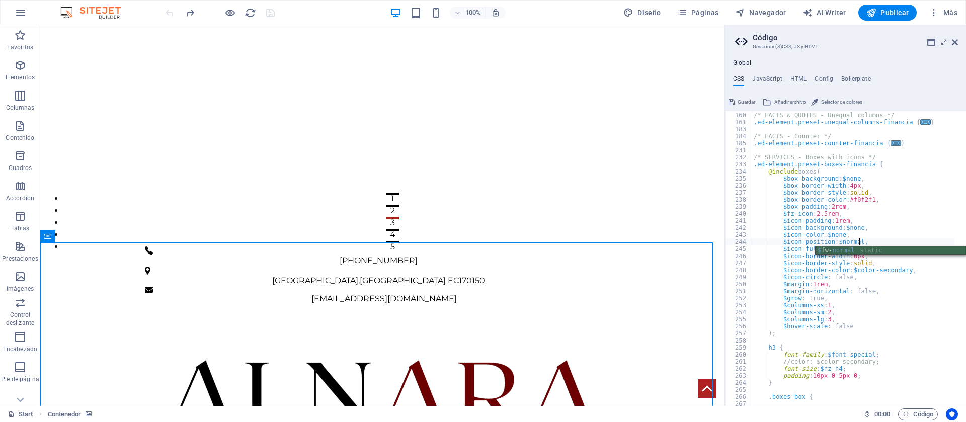
click at [840, 242] on div "/* FACTS & QUOTES - Unequal columns */ .ed-element.preset-unequal-columns-finan…" at bounding box center [903, 253] width 302 height 297
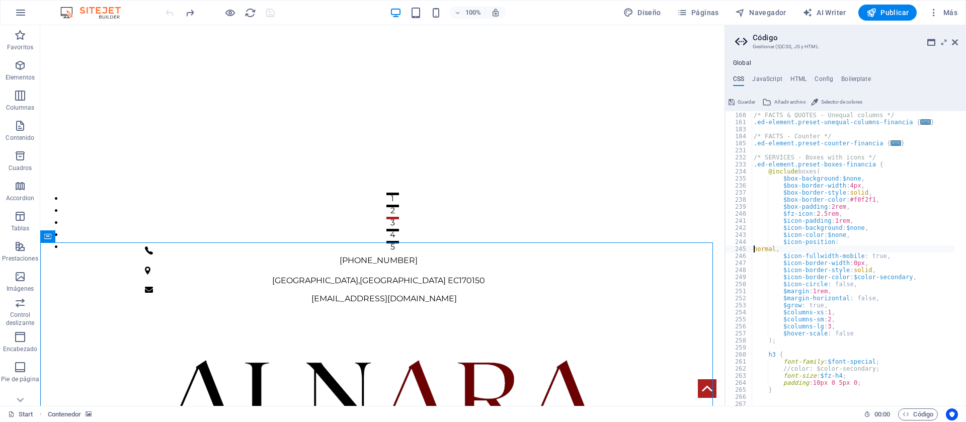
scroll to position [0, 2]
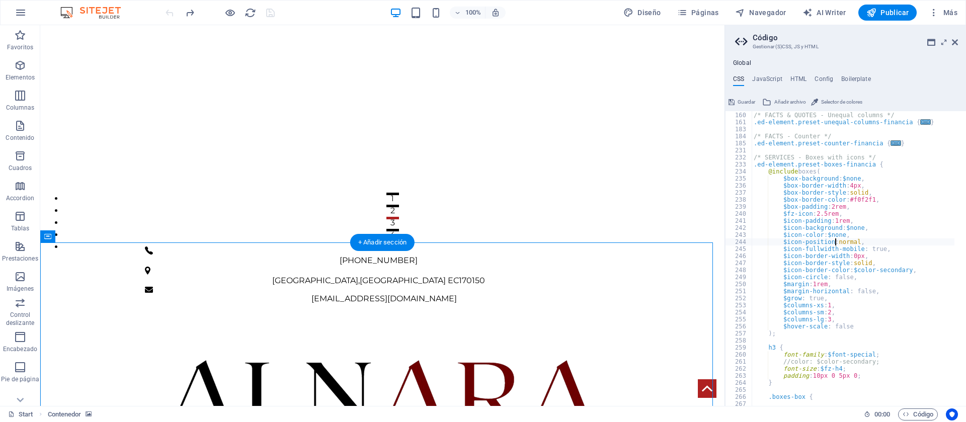
type textarea "$icon-position: normal,"
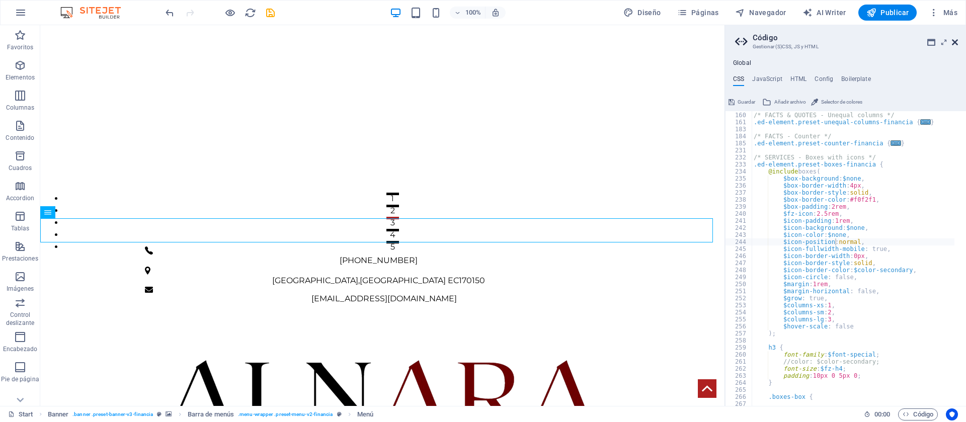
click at [953, 43] on icon at bounding box center [955, 42] width 6 height 8
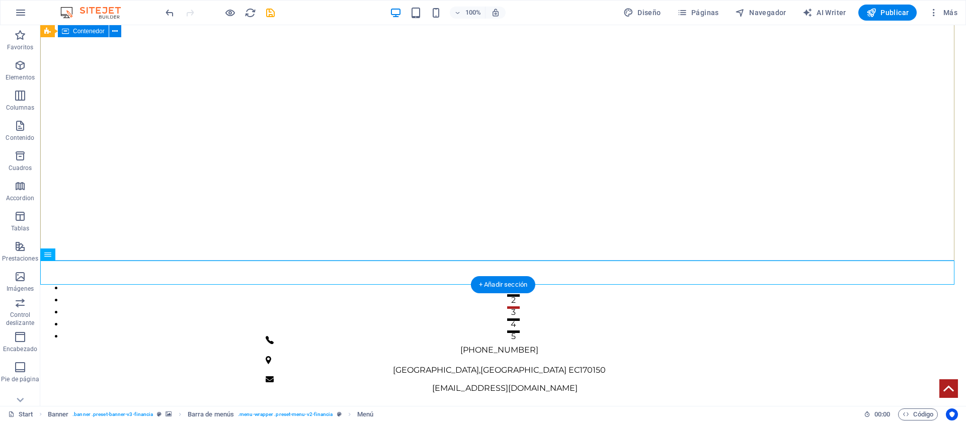
scroll to position [138, 0]
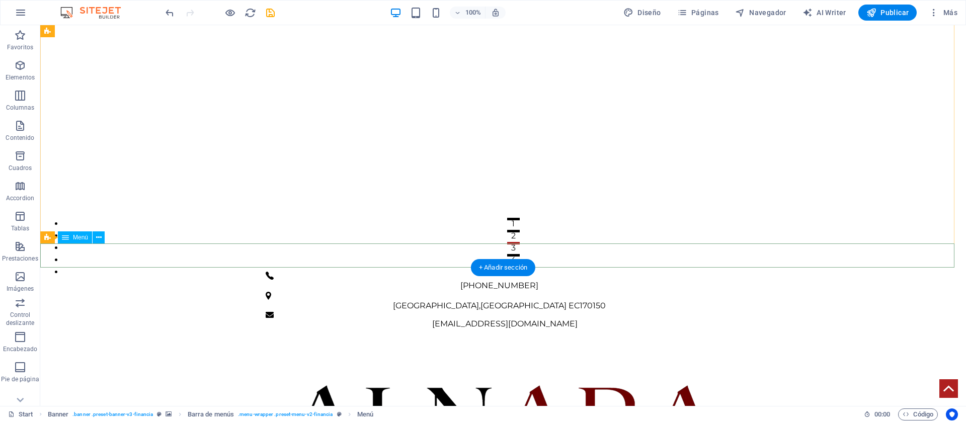
select select
select select "6"
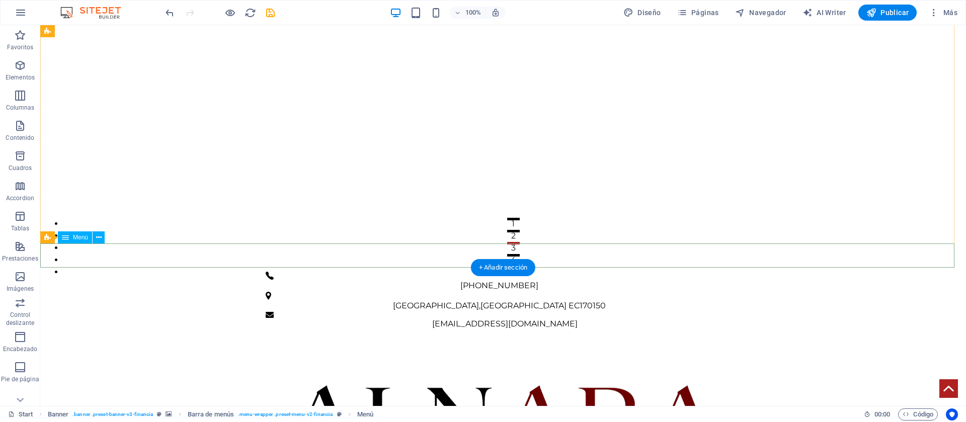
select select
select select "3"
select select
select select "1"
select select
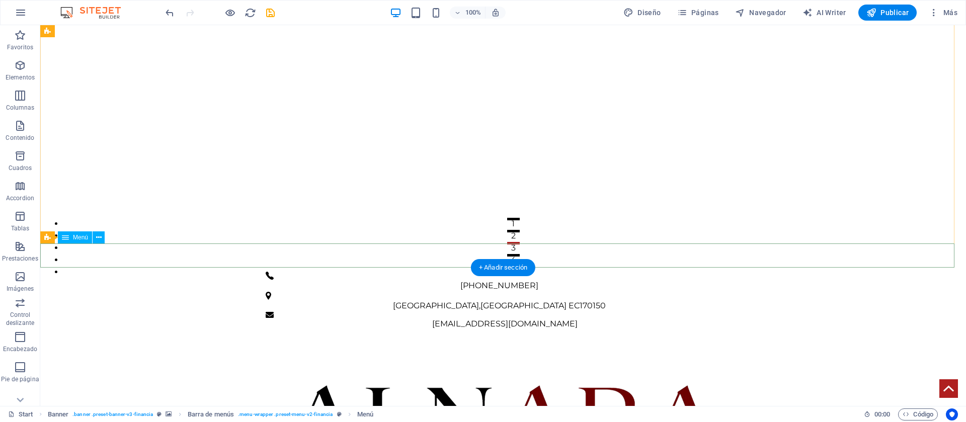
select select "5"
select select
select select "4"
select select "2"
select select
